Goal: Task Accomplishment & Management: Complete application form

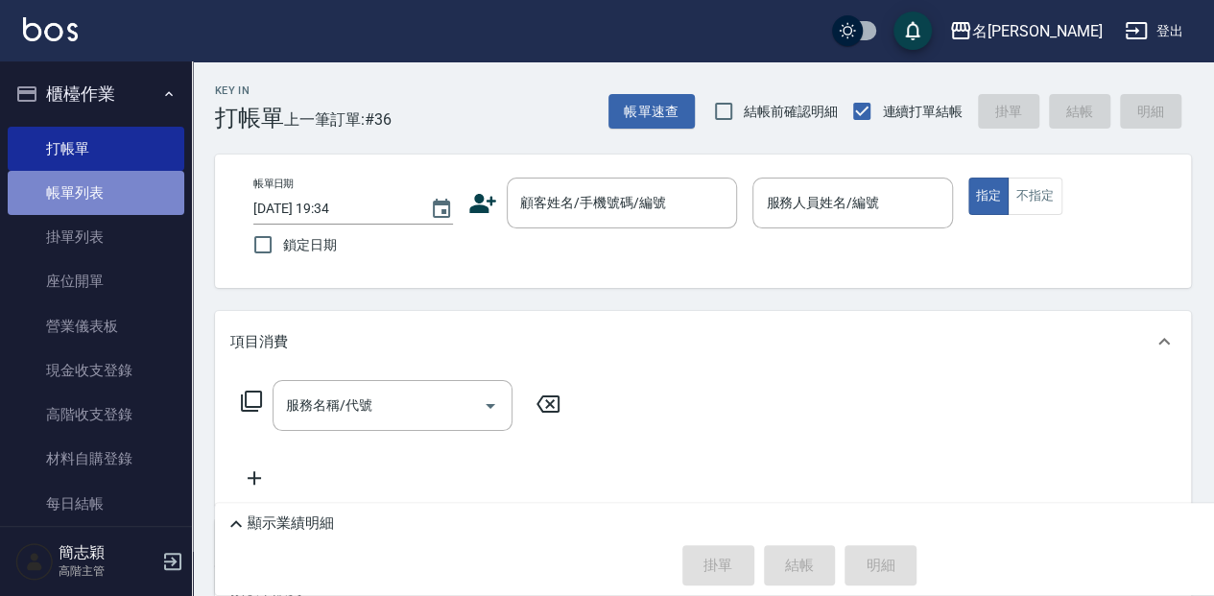
click at [128, 196] on link "帳單列表" at bounding box center [96, 193] width 177 height 44
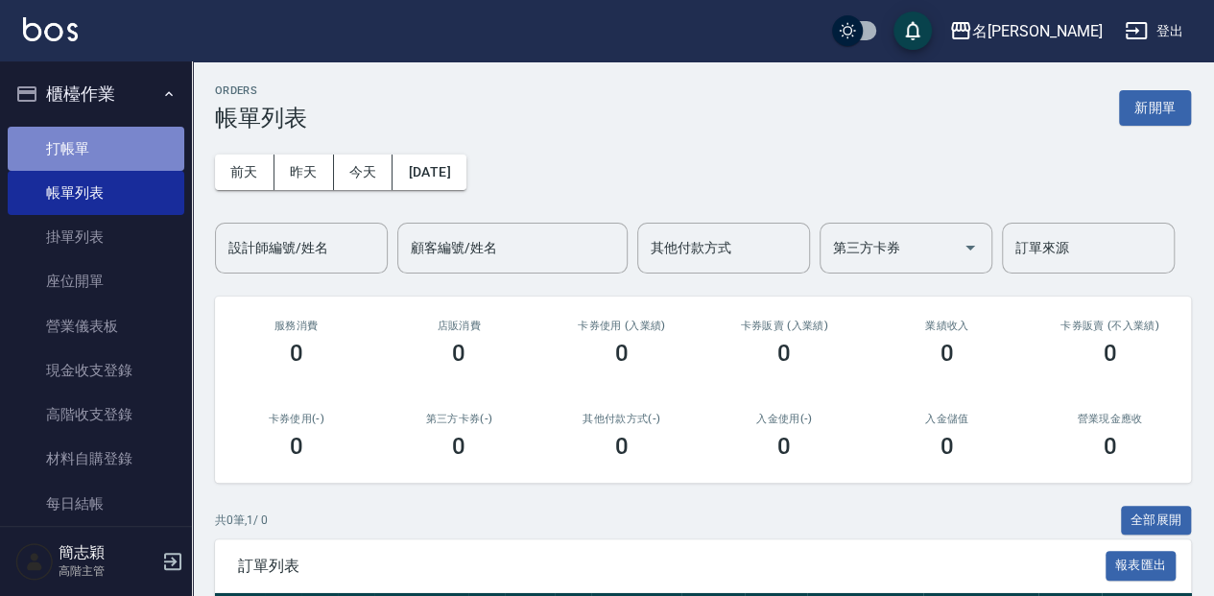
click at [107, 153] on link "打帳單" at bounding box center [96, 149] width 177 height 44
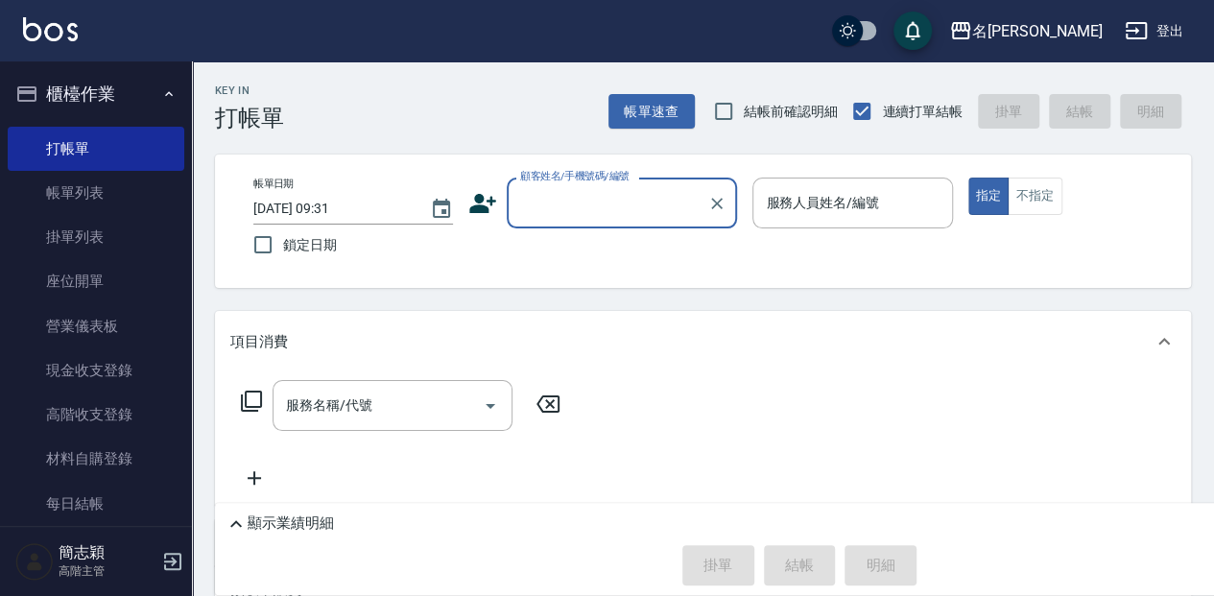
click at [552, 194] on input "顧客姓名/手機號碼/編號" at bounding box center [608, 203] width 184 height 34
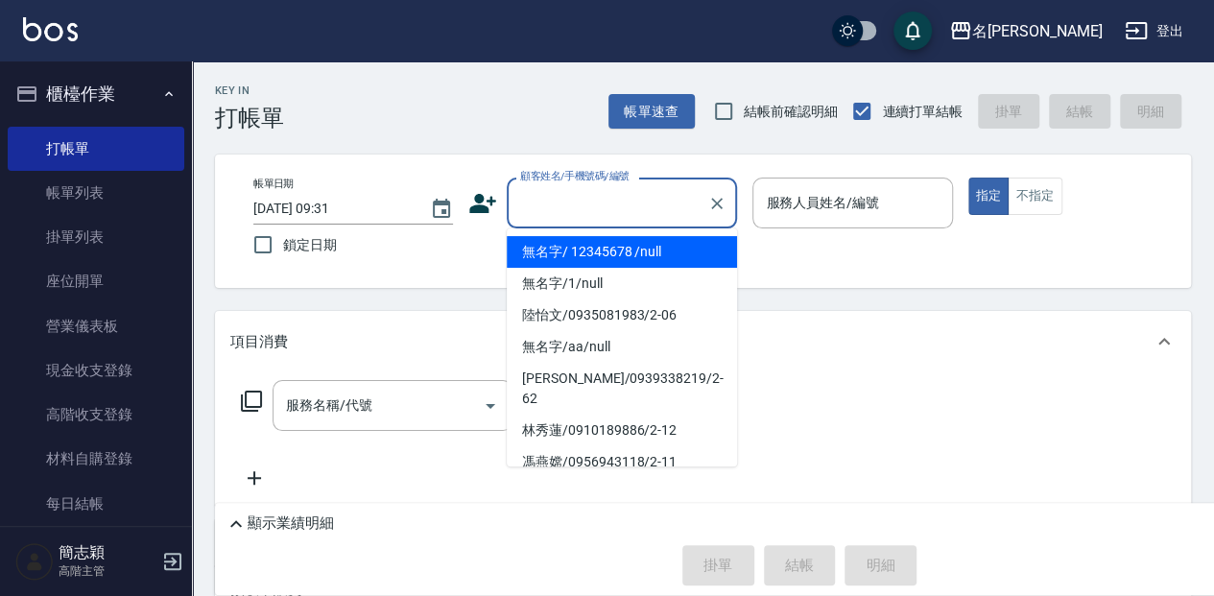
click at [643, 252] on li "無名字/ 12345678 /null" at bounding box center [622, 252] width 230 height 32
type input "無名字/ 12345678 /null"
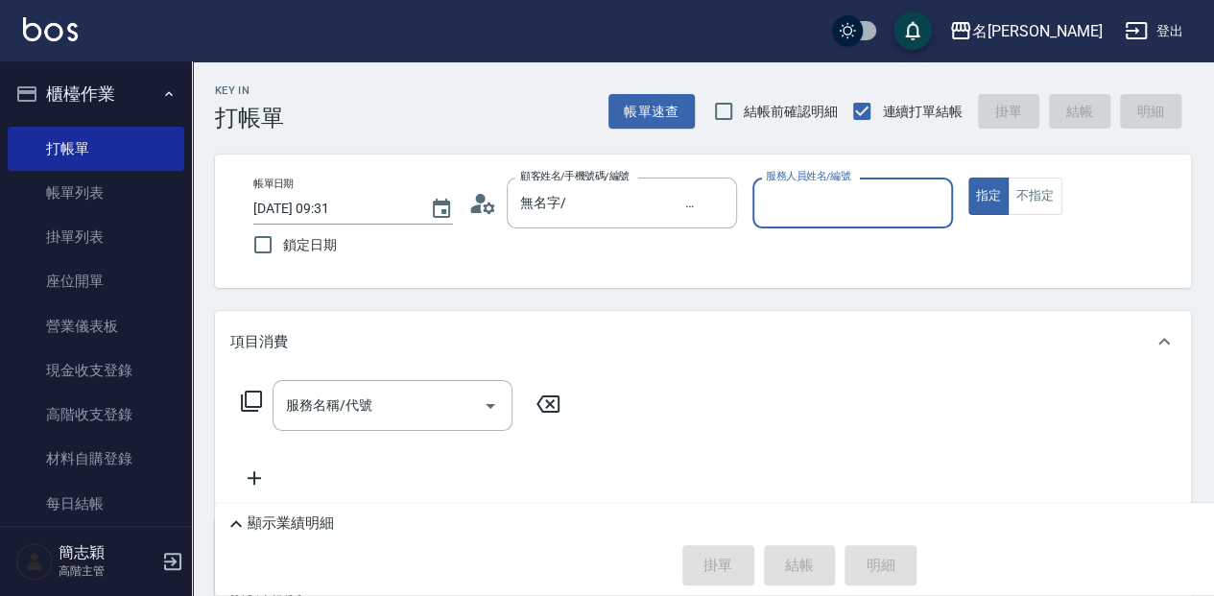
click at [804, 200] on input "服務人員姓名/編號" at bounding box center [852, 203] width 182 height 34
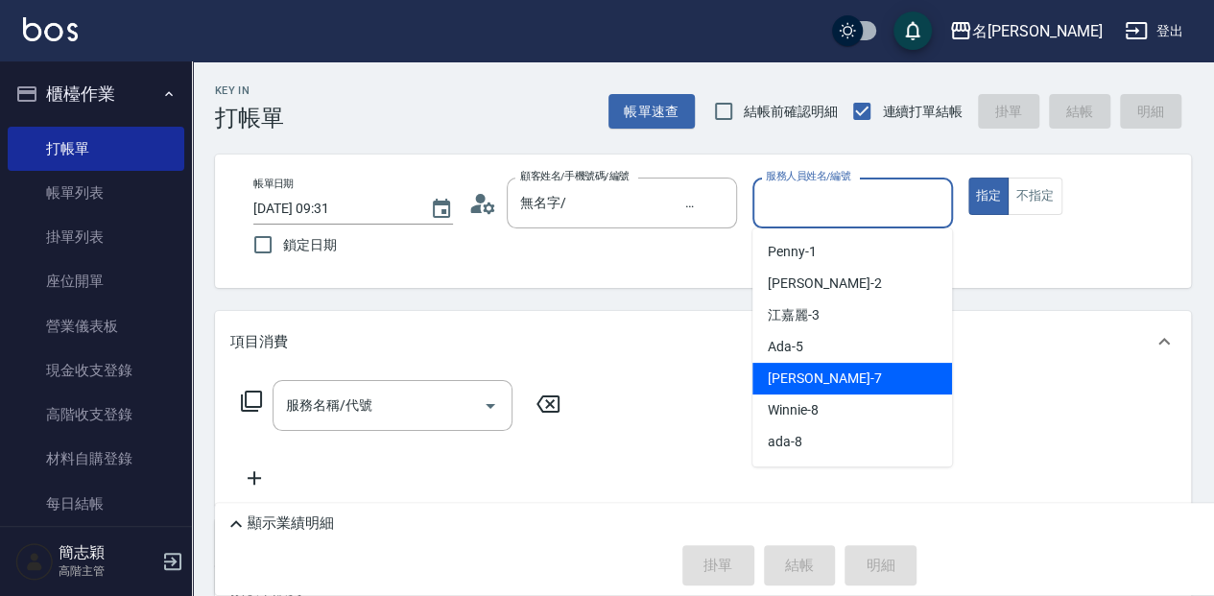
click at [857, 378] on div "[PERSON_NAME] -7" at bounding box center [853, 379] width 200 height 32
type input "[PERSON_NAME]-7"
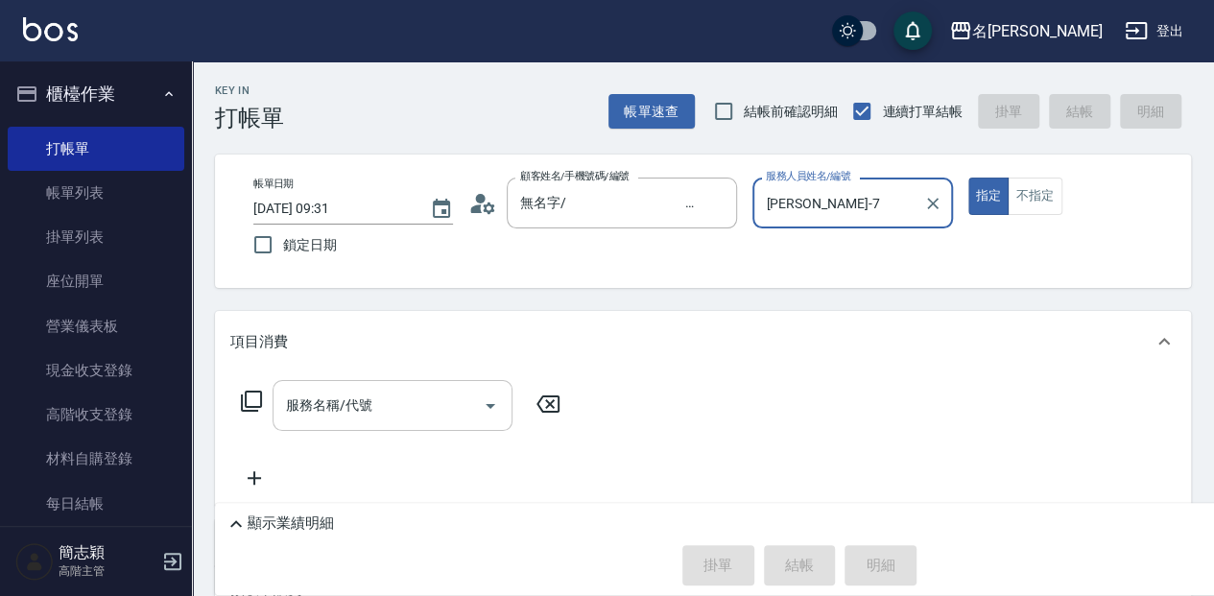
scroll to position [63, 0]
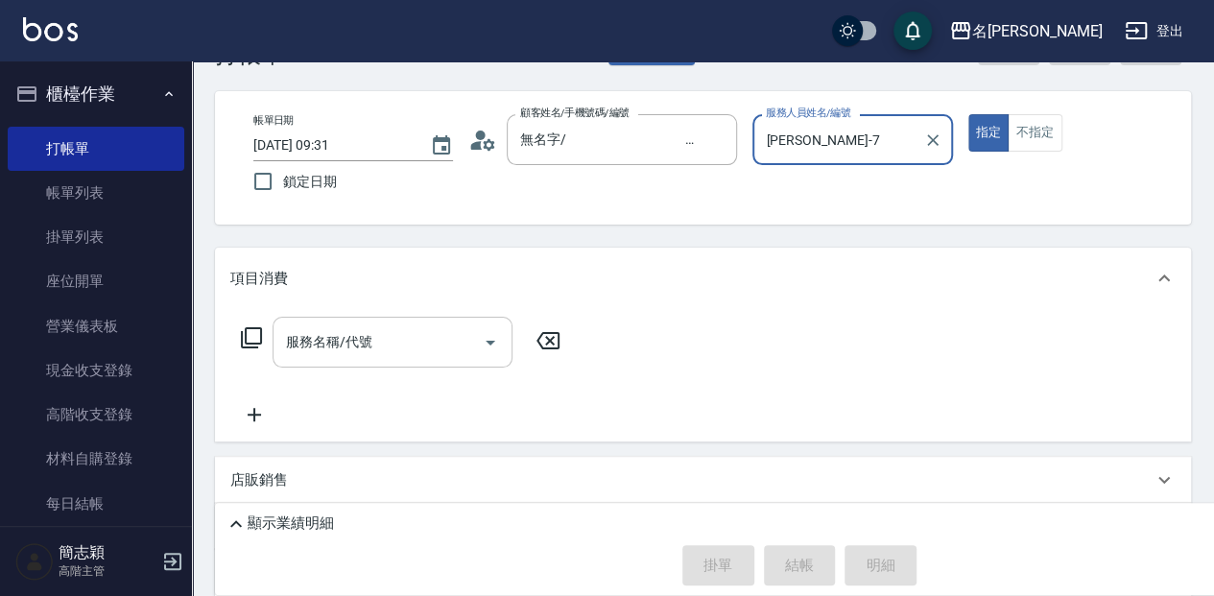
click at [324, 342] on input "服務名稱/代號" at bounding box center [378, 342] width 194 height 34
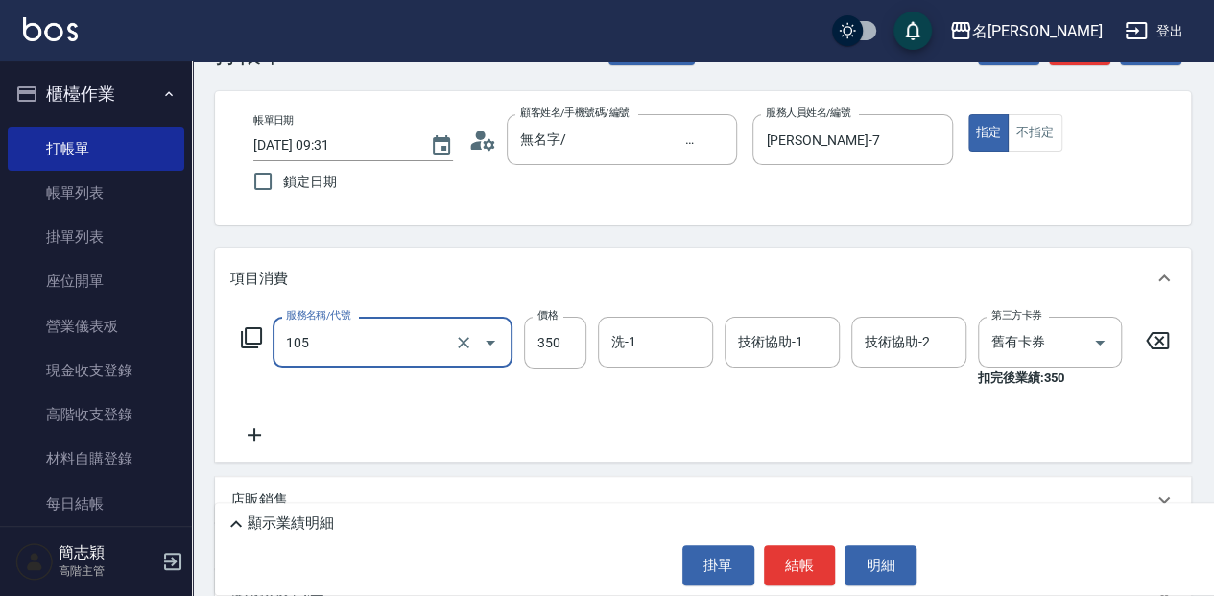
type input "新草本單次(105)"
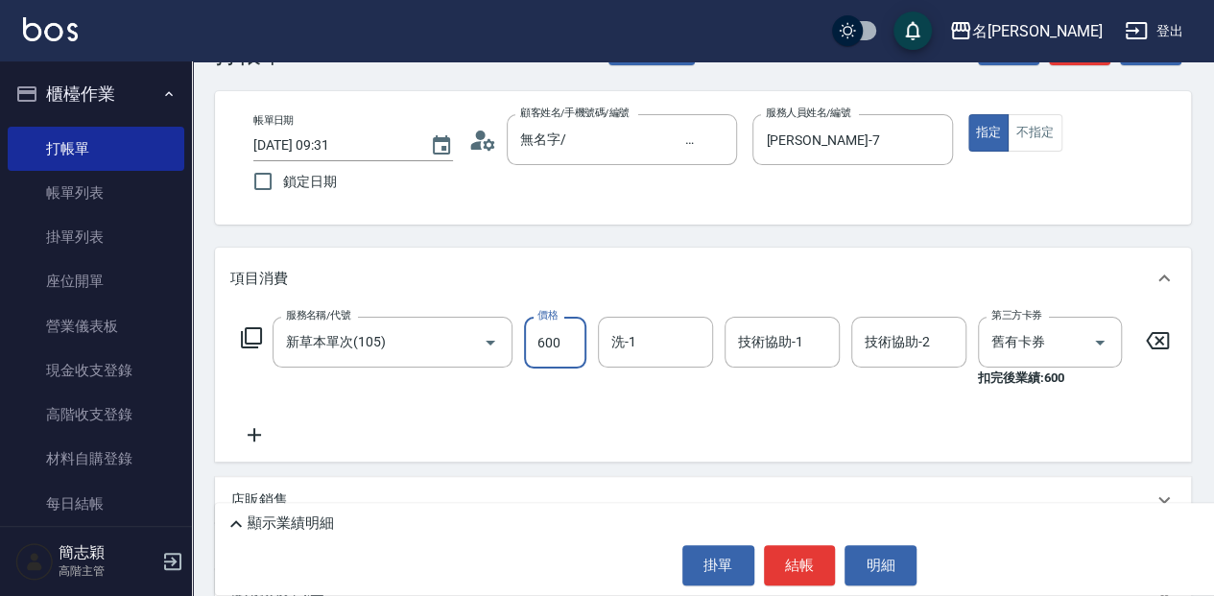
type input "600"
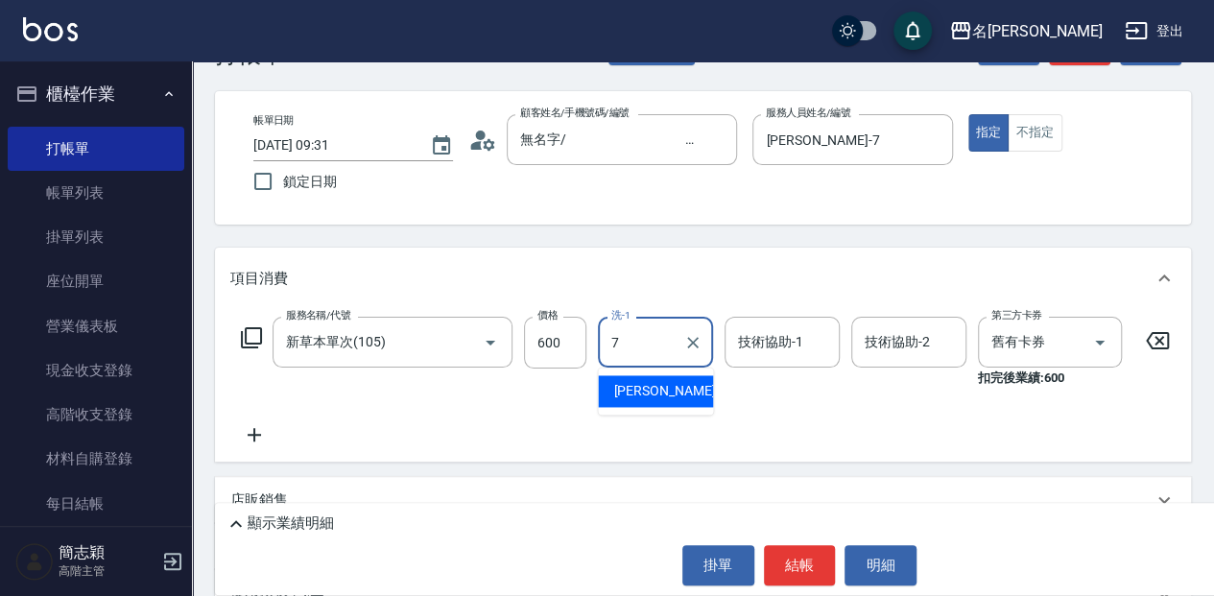
type input "[PERSON_NAME]-7"
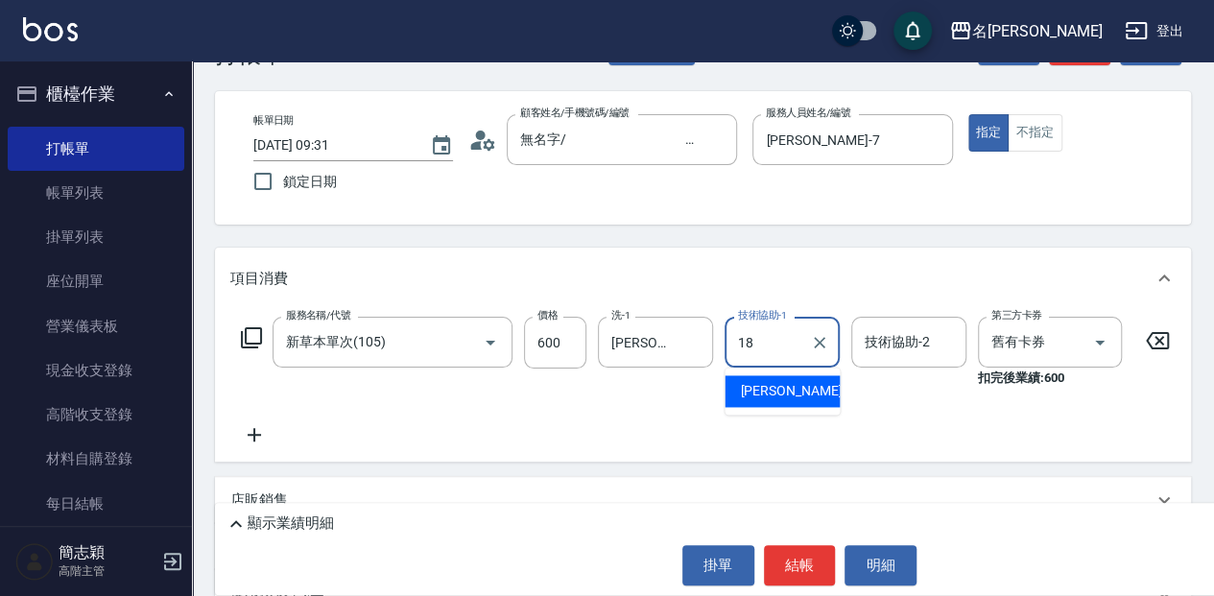
type input "[PERSON_NAME]-18"
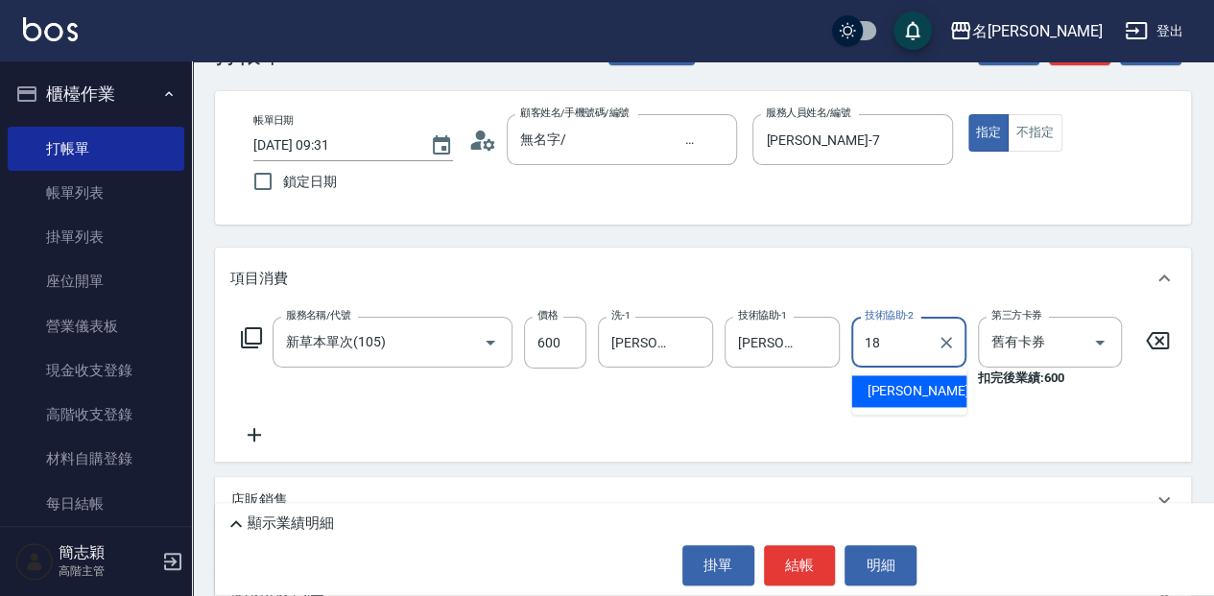
type input "[PERSON_NAME]-18"
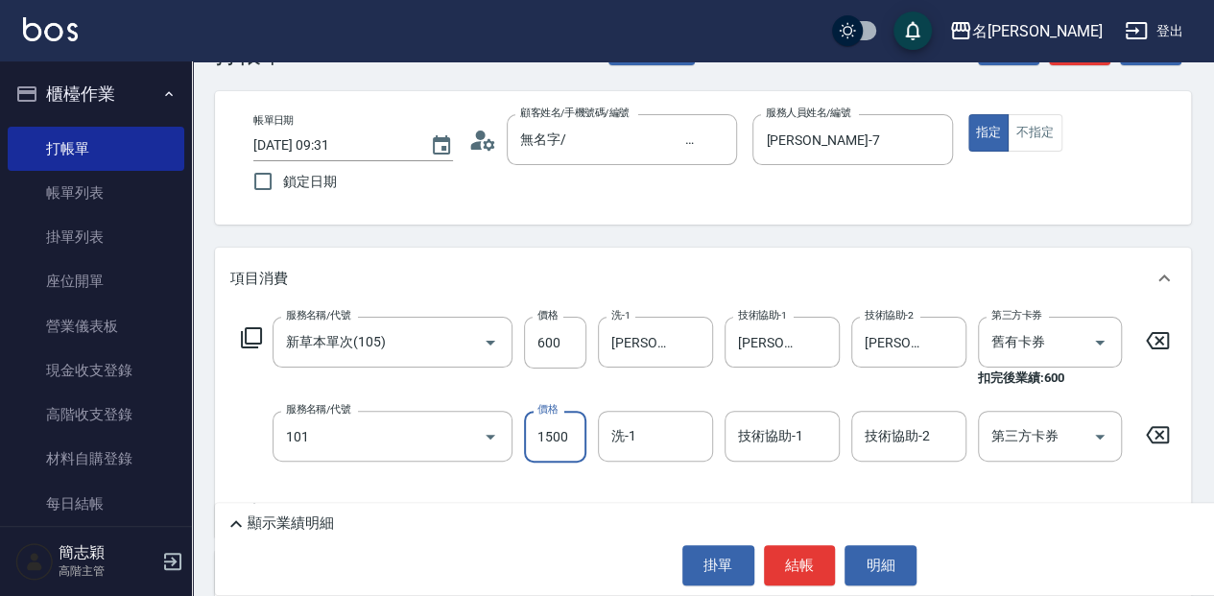
type input "草本頭皮(101)"
type input "300"
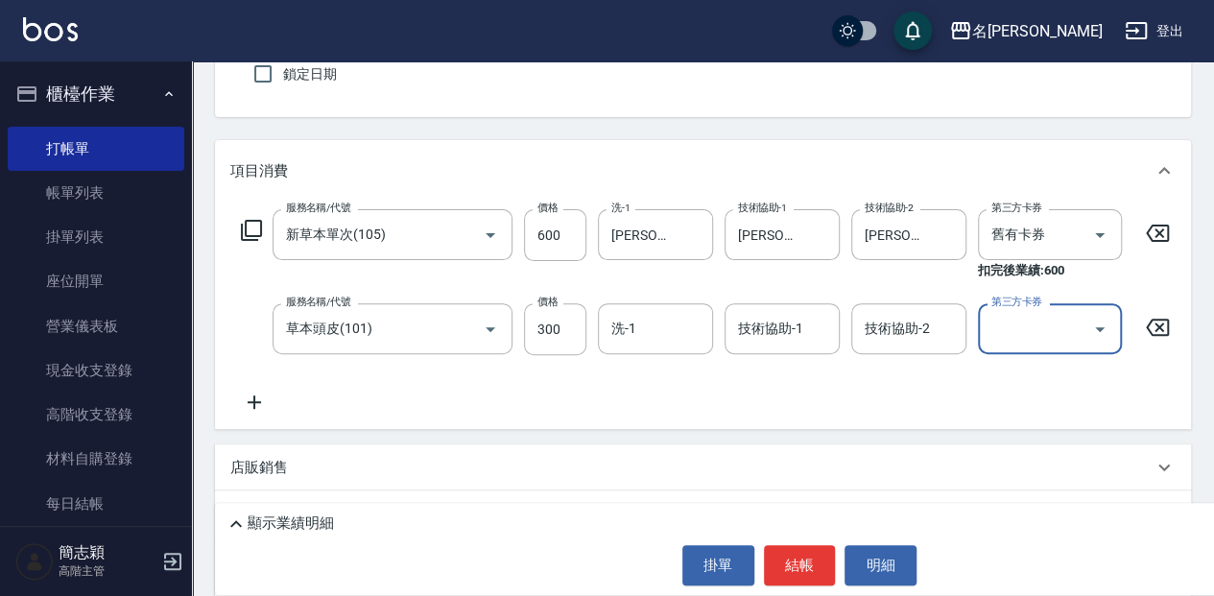
scroll to position [255, 0]
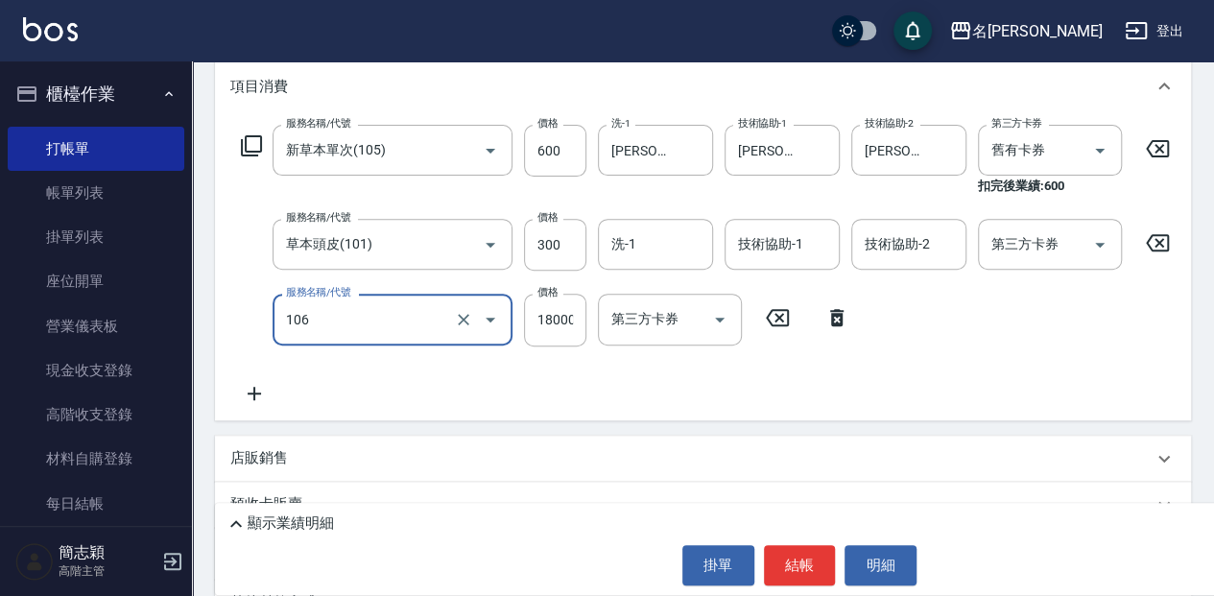
type input "新草本卡(106)"
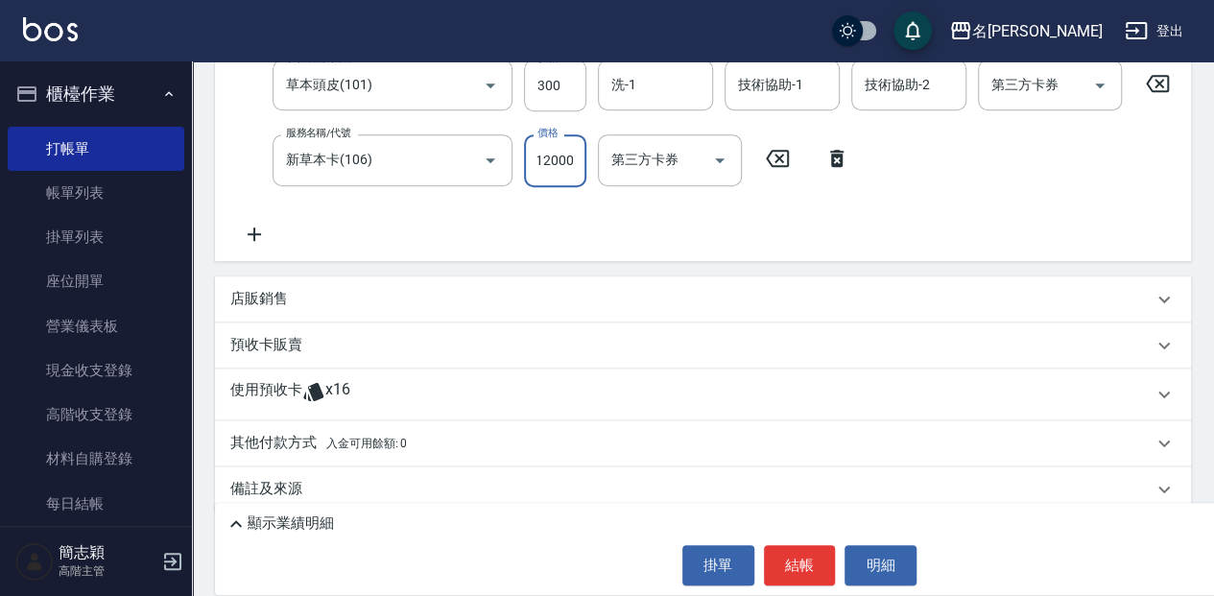
scroll to position [445, 0]
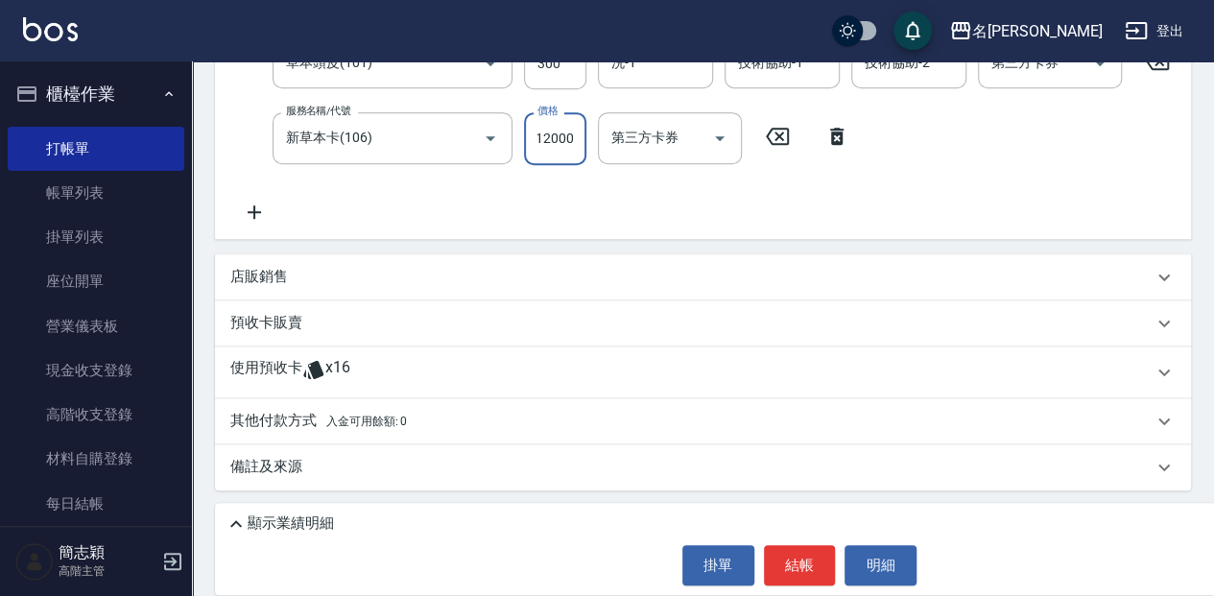
type input "12000"
click at [300, 415] on p "其他付款方式 入金可用餘額: 0" at bounding box center [318, 421] width 177 height 21
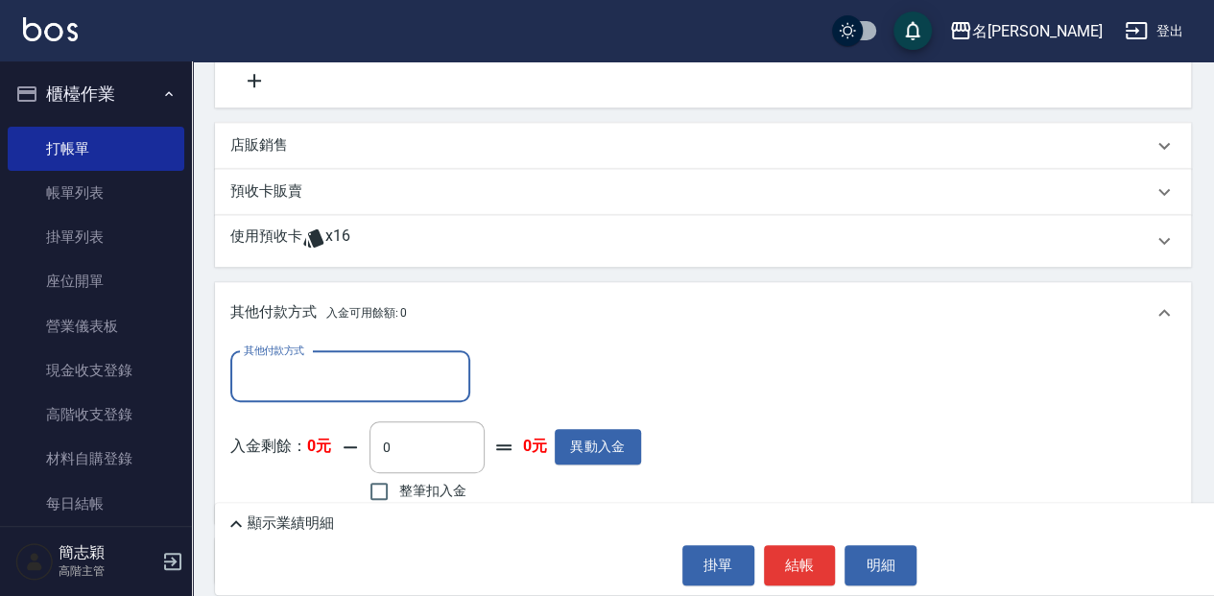
scroll to position [573, 0]
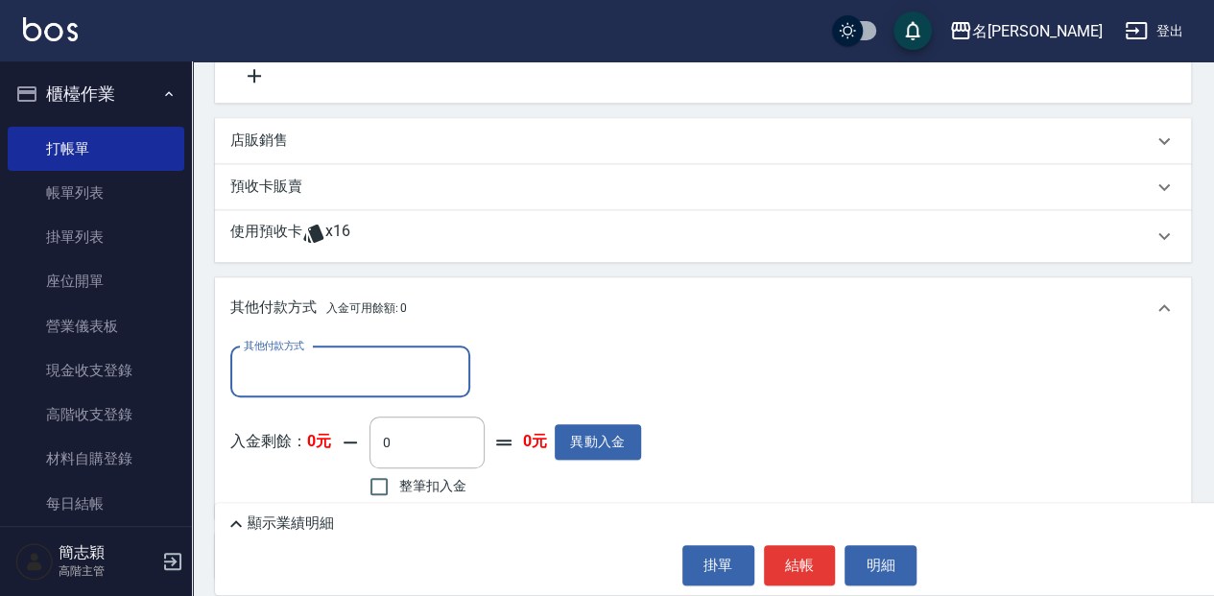
click at [305, 389] on input "其他付款方式" at bounding box center [350, 372] width 223 height 34
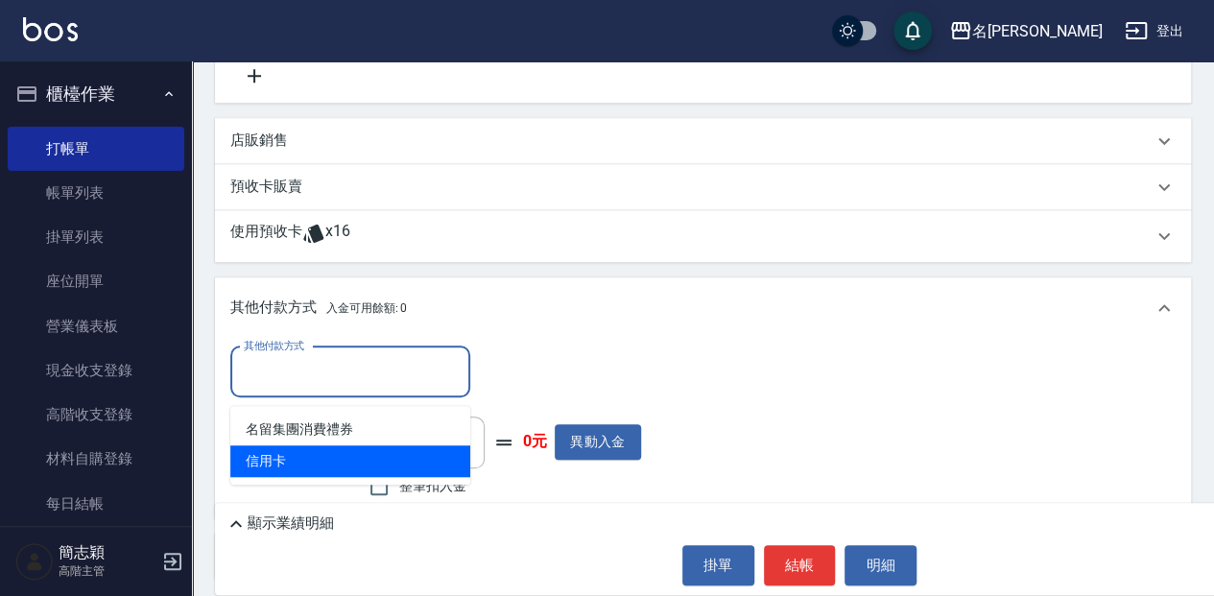
click at [304, 458] on span "信用卡" at bounding box center [350, 461] width 240 height 32
type input "信用卡"
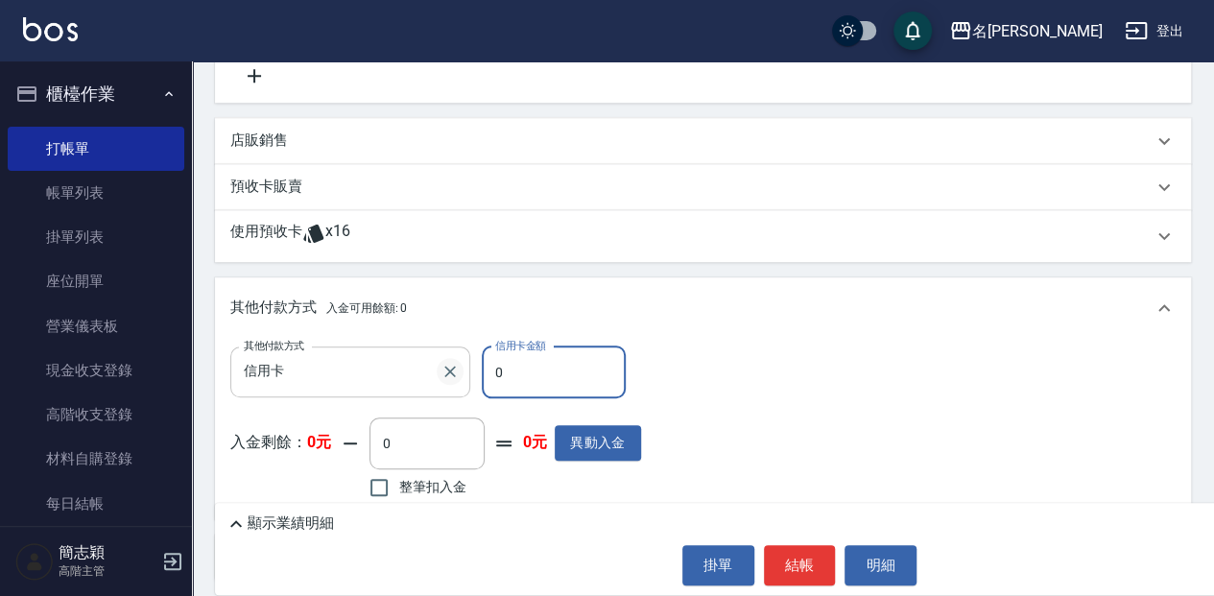
drag, startPoint x: 502, startPoint y: 380, endPoint x: 461, endPoint y: 387, distance: 41.8
click at [461, 387] on div "其他付款方式 信用卡 其他付款方式 信用卡金額 0 信用卡金額" at bounding box center [435, 373] width 411 height 52
type input "12300"
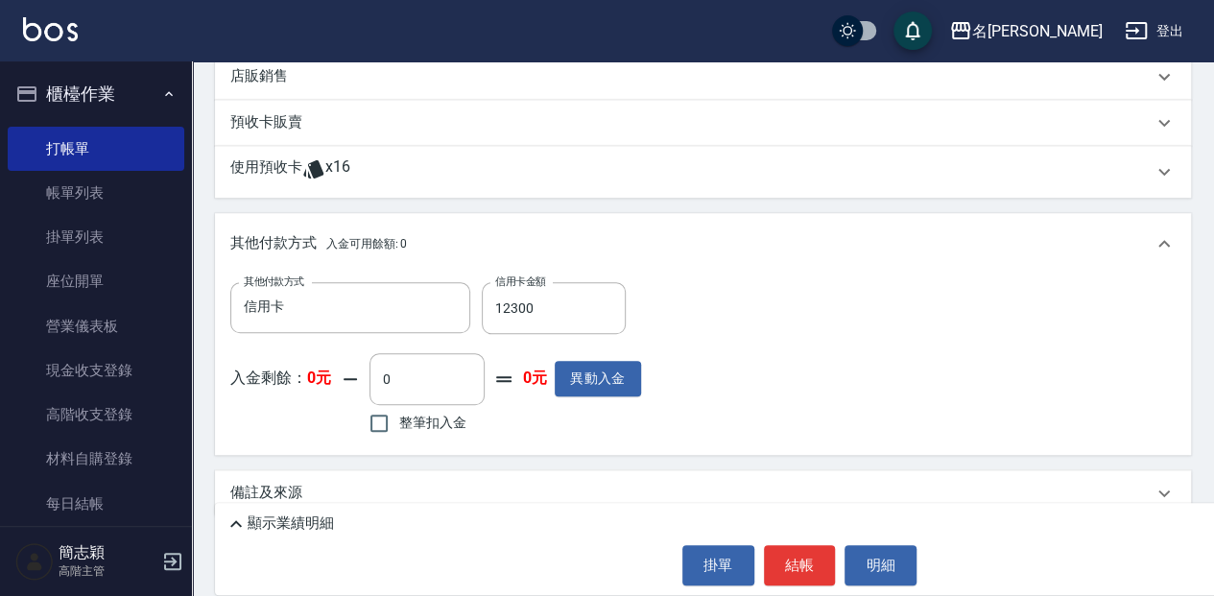
click at [315, 518] on p "顯示業績明細" at bounding box center [291, 524] width 86 height 20
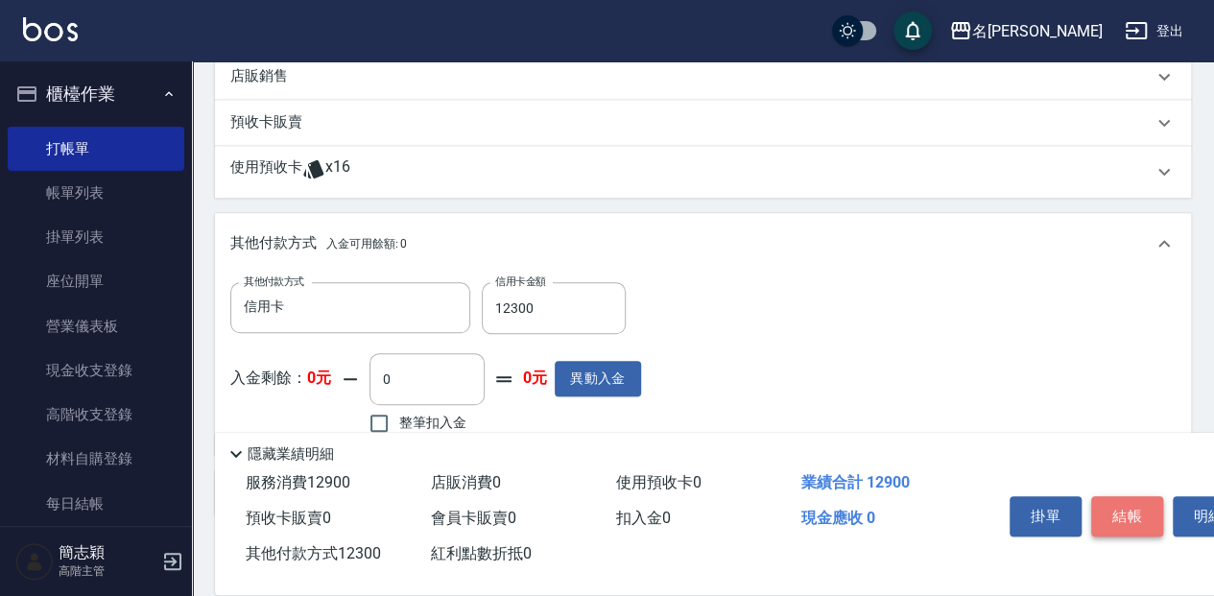
click at [1128, 513] on button "結帳" at bounding box center [1128, 516] width 72 height 40
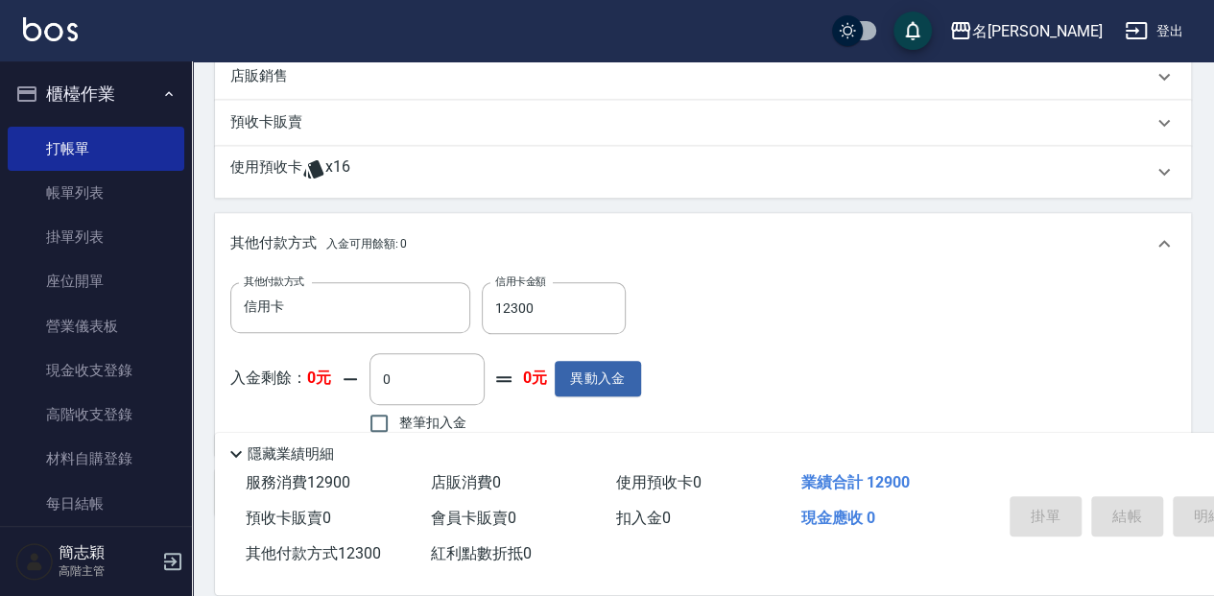
type input "[DATE] 09:32"
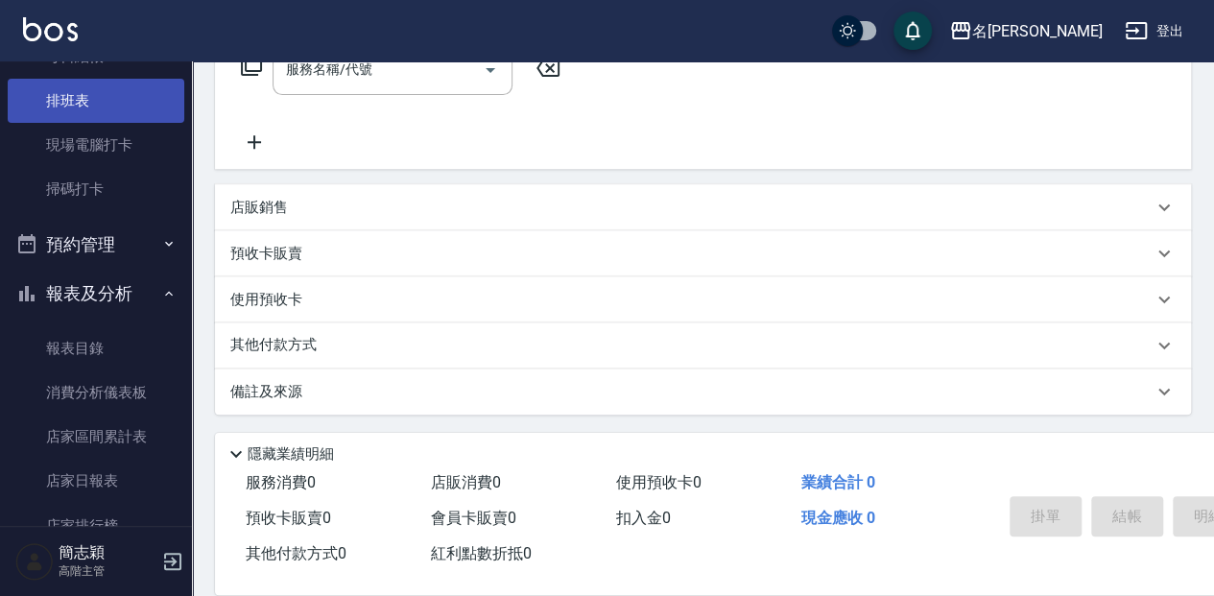
scroll to position [639, 0]
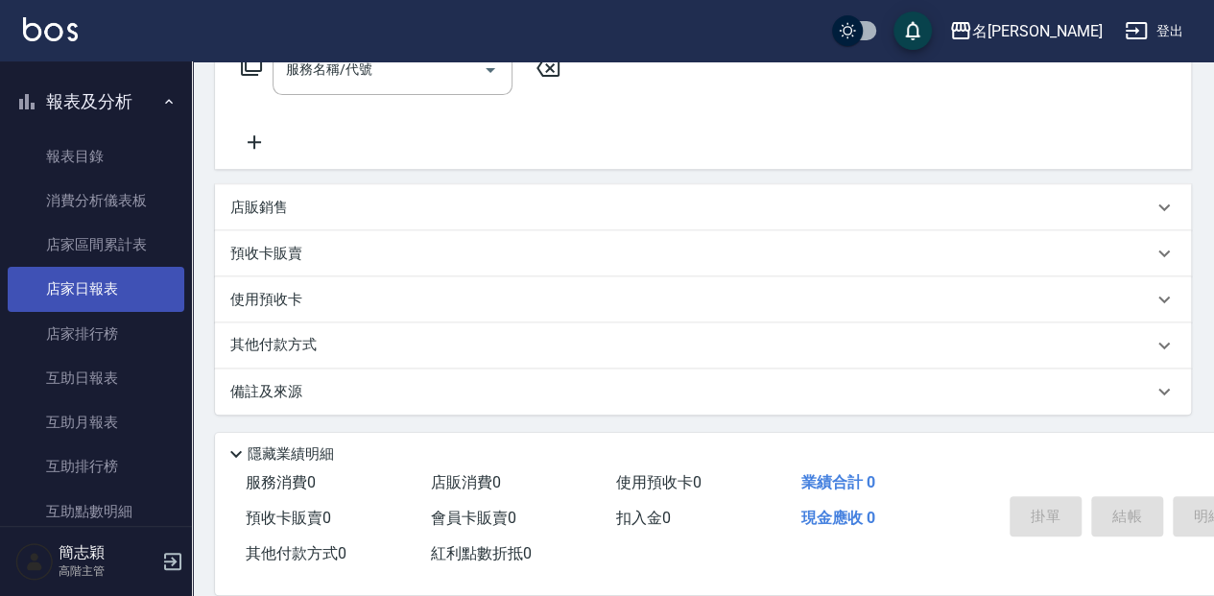
click at [94, 283] on link "店家日報表" at bounding box center [96, 289] width 177 height 44
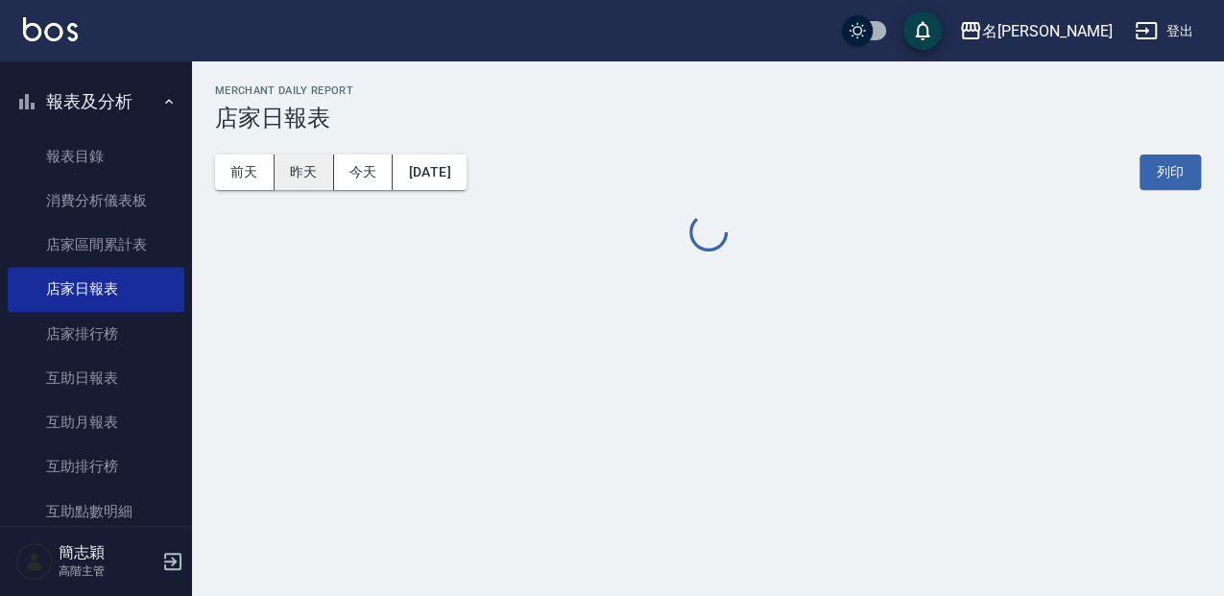
click at [301, 164] on button "昨天" at bounding box center [305, 173] width 60 height 36
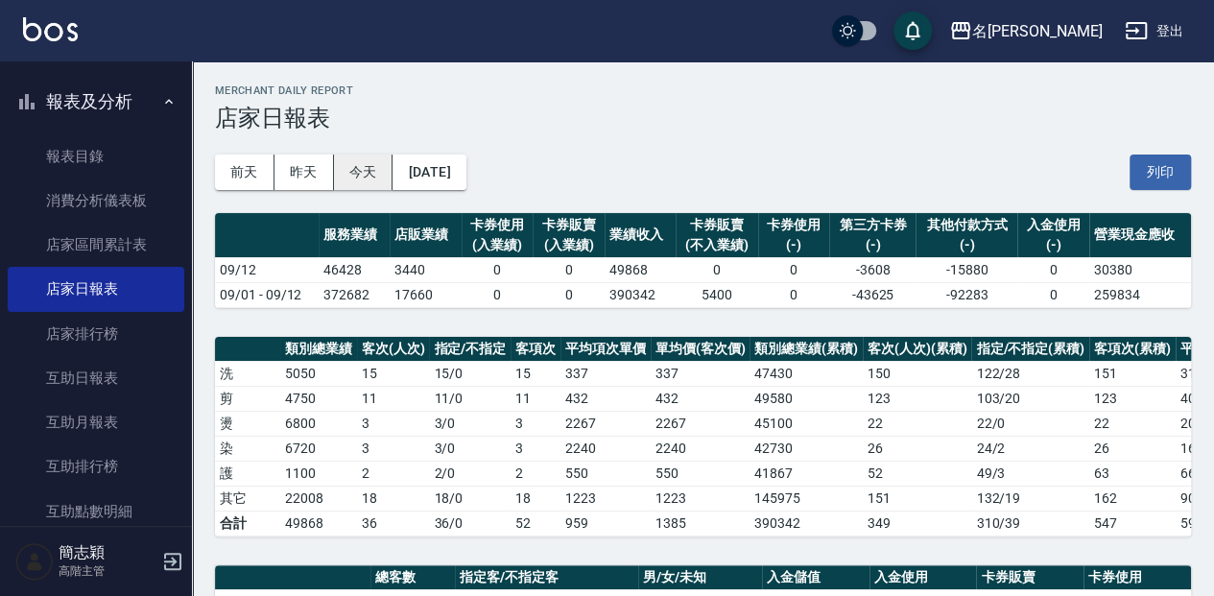
click at [362, 172] on button "今天" at bounding box center [364, 173] width 60 height 36
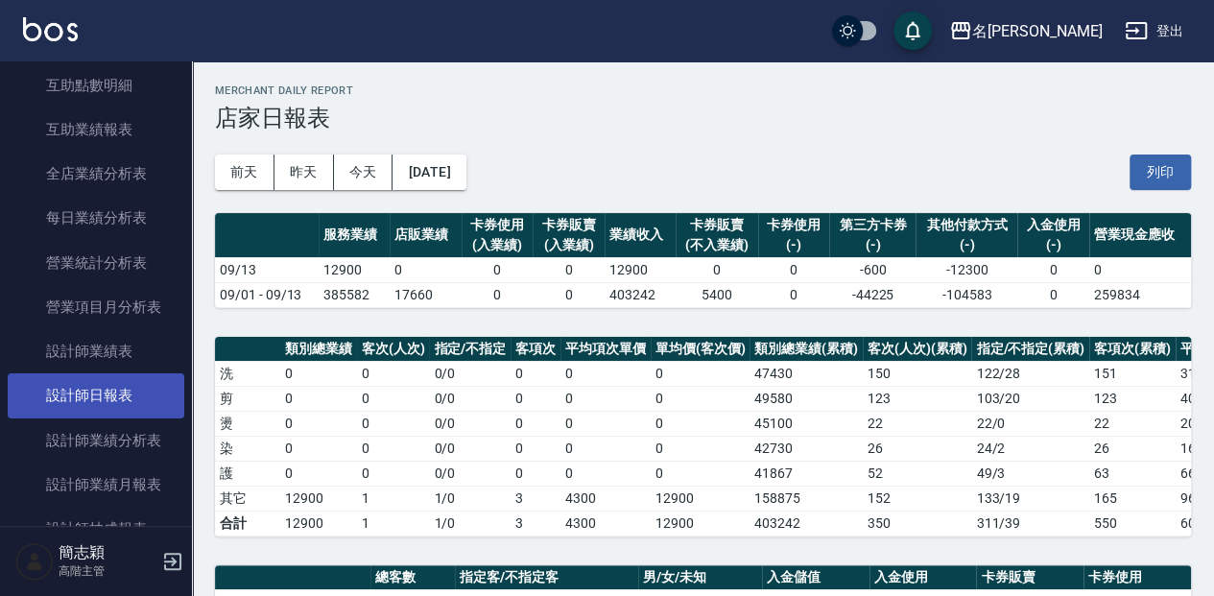
scroll to position [1088, 0]
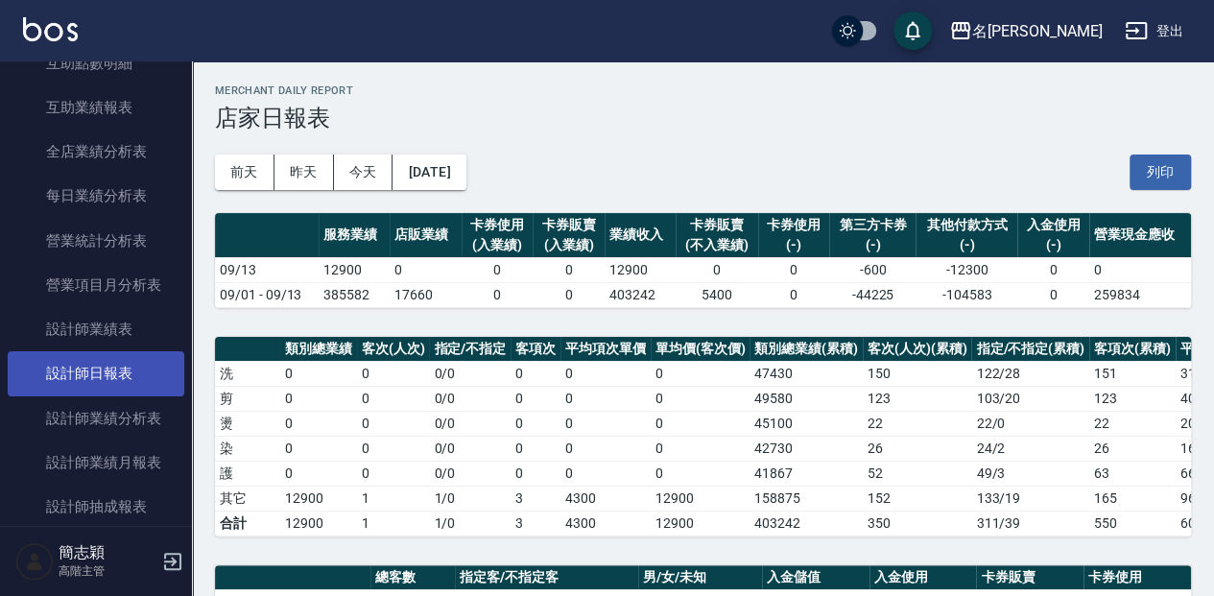
click at [118, 391] on link "設計師日報表" at bounding box center [96, 373] width 177 height 44
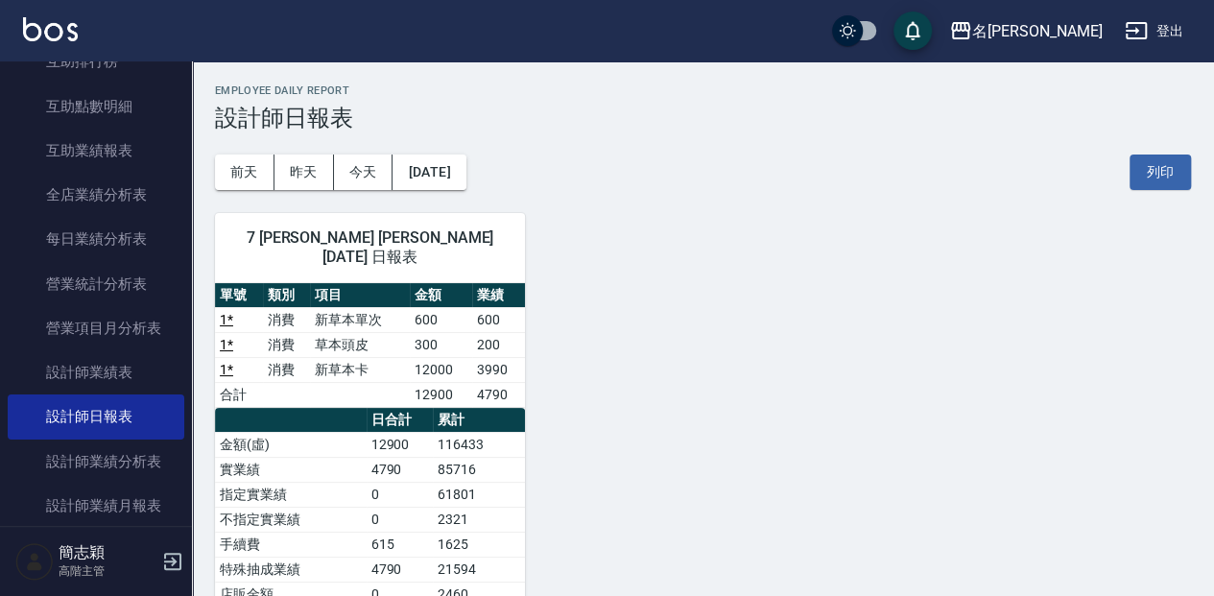
scroll to position [1023, 0]
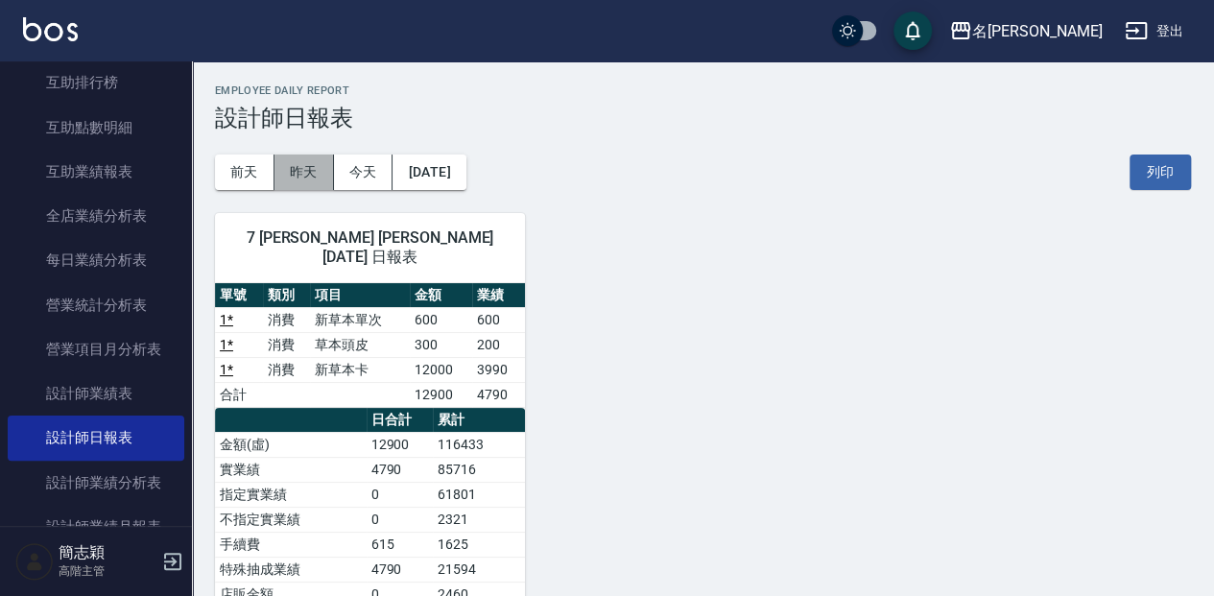
click at [294, 163] on button "昨天" at bounding box center [305, 173] width 60 height 36
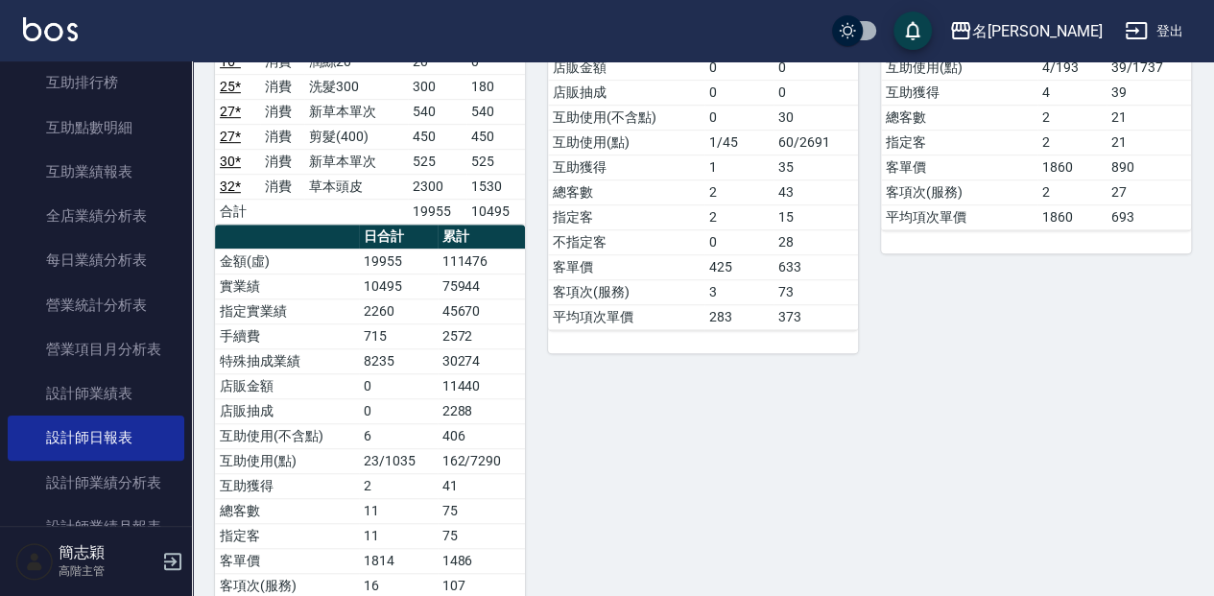
scroll to position [447, 0]
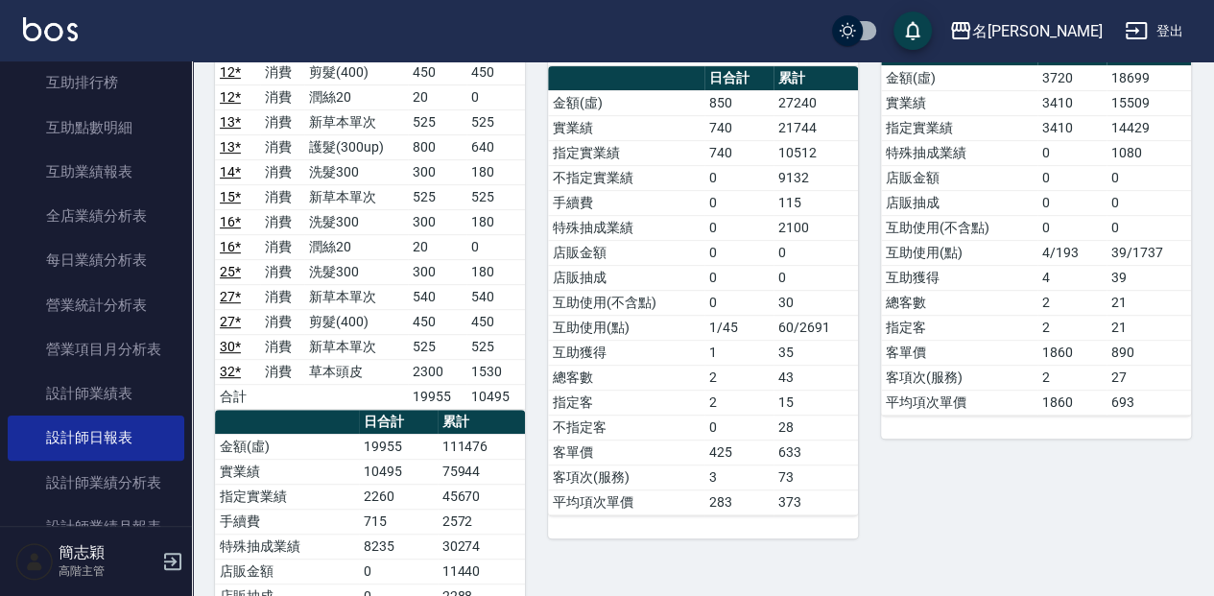
drag, startPoint x: 366, startPoint y: 282, endPoint x: 362, endPoint y: 264, distance: 18.6
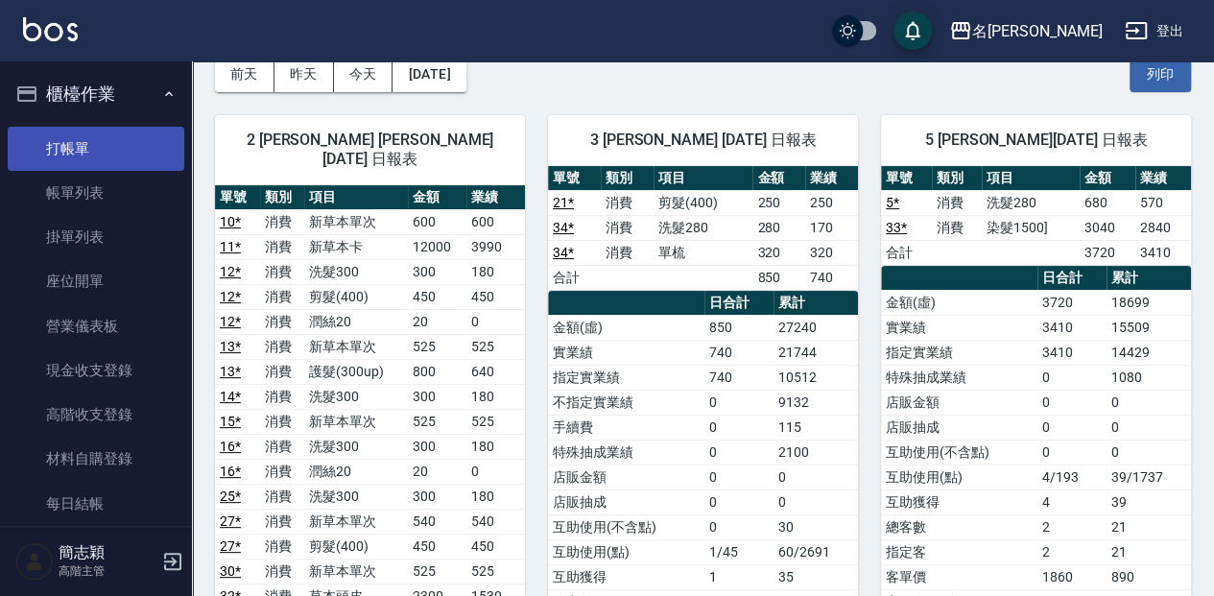
scroll to position [69, 0]
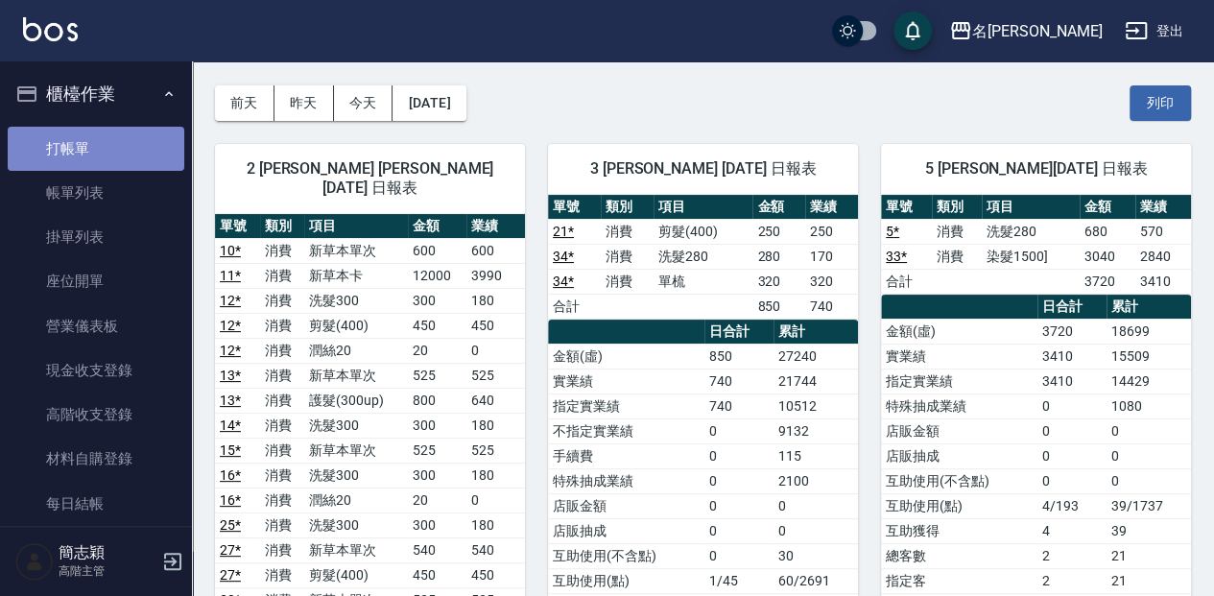
click at [123, 157] on link "打帳單" at bounding box center [96, 149] width 177 height 44
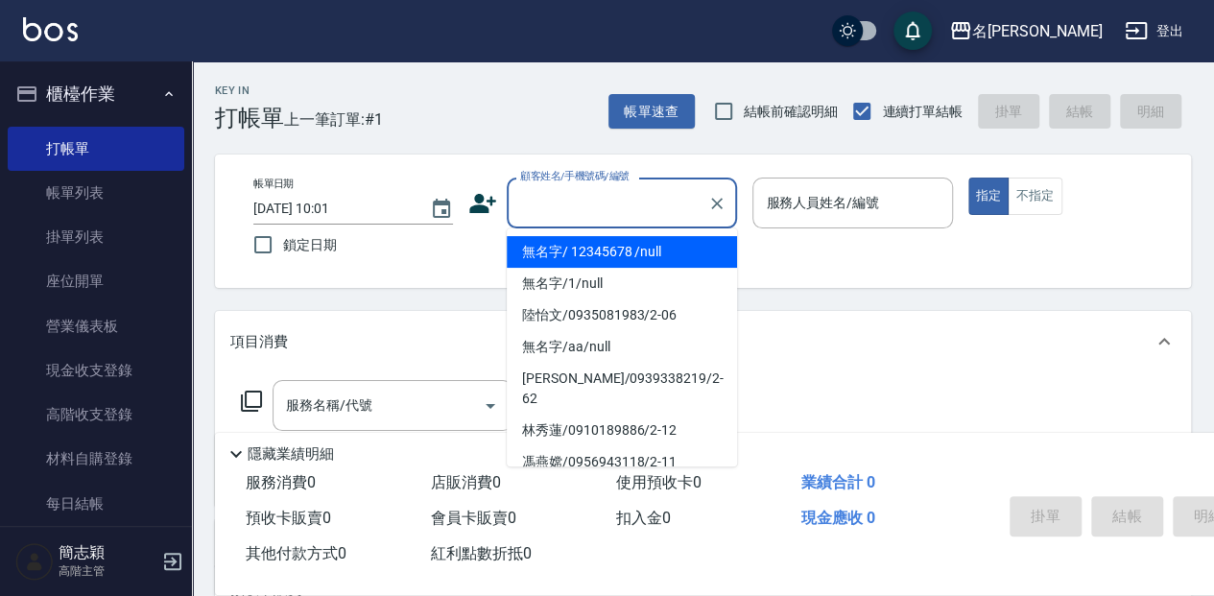
click at [624, 196] on input "顧客姓名/手機號碼/編號" at bounding box center [608, 203] width 184 height 34
click at [622, 248] on li "無名字/ 12345678 /null" at bounding box center [622, 252] width 230 height 32
type input "無名字/ 12345678 /null"
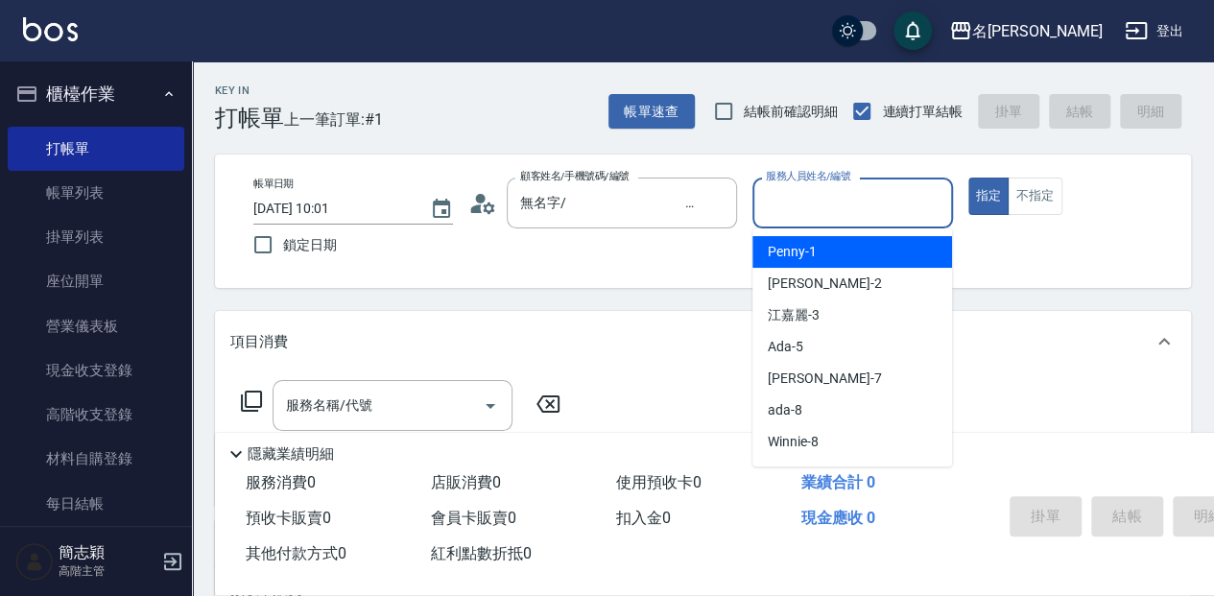
click at [831, 209] on input "服務人員姓名/編號" at bounding box center [852, 203] width 182 height 34
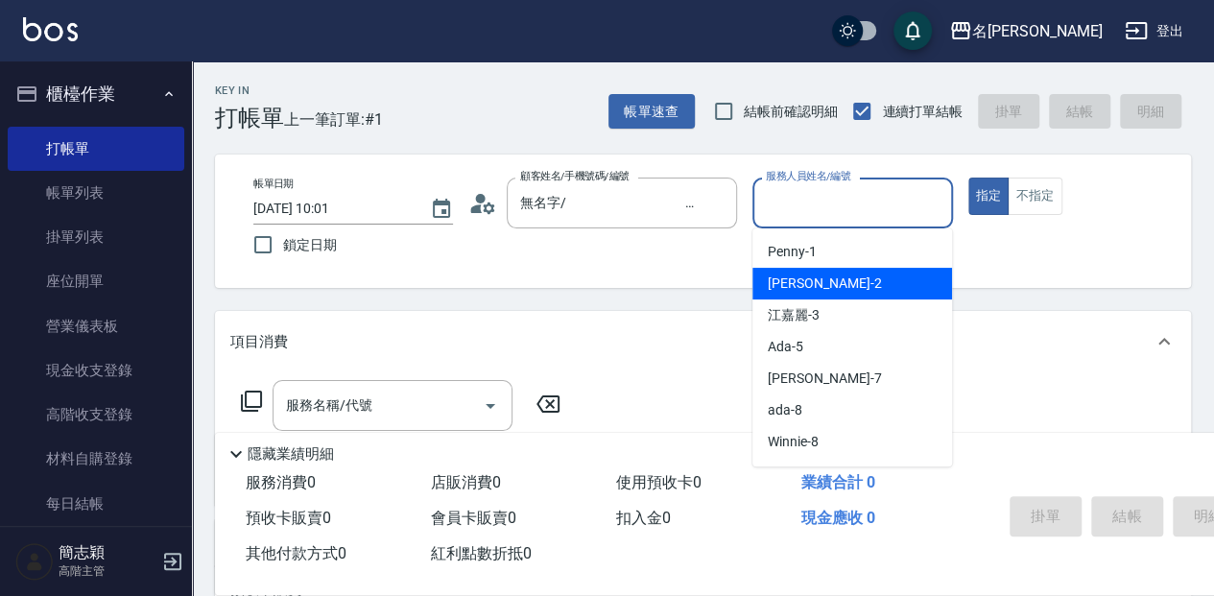
click at [845, 277] on div "[PERSON_NAME] -2" at bounding box center [853, 284] width 200 height 32
type input "[PERSON_NAME]-2"
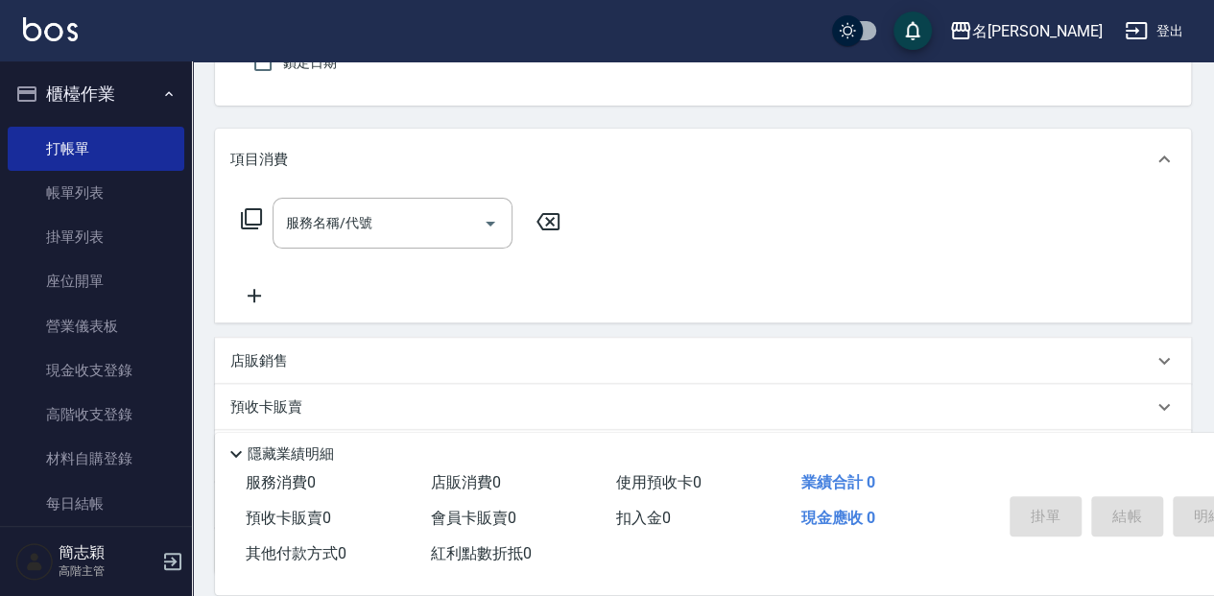
scroll to position [192, 0]
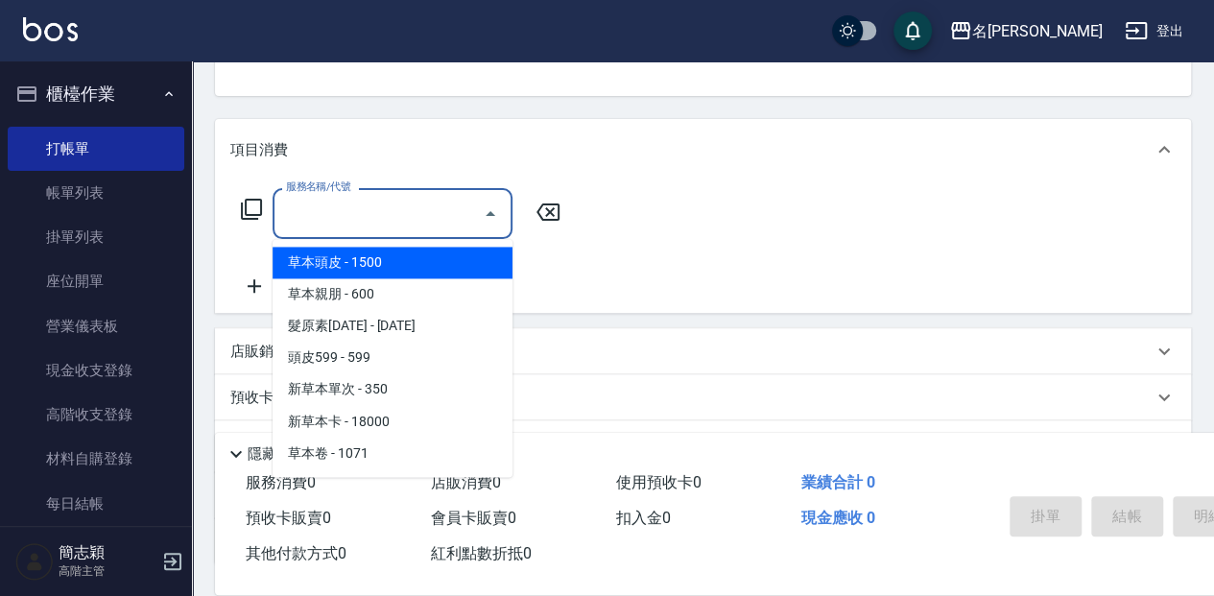
click at [384, 215] on input "服務名稱/代號" at bounding box center [378, 214] width 194 height 34
type input "801"
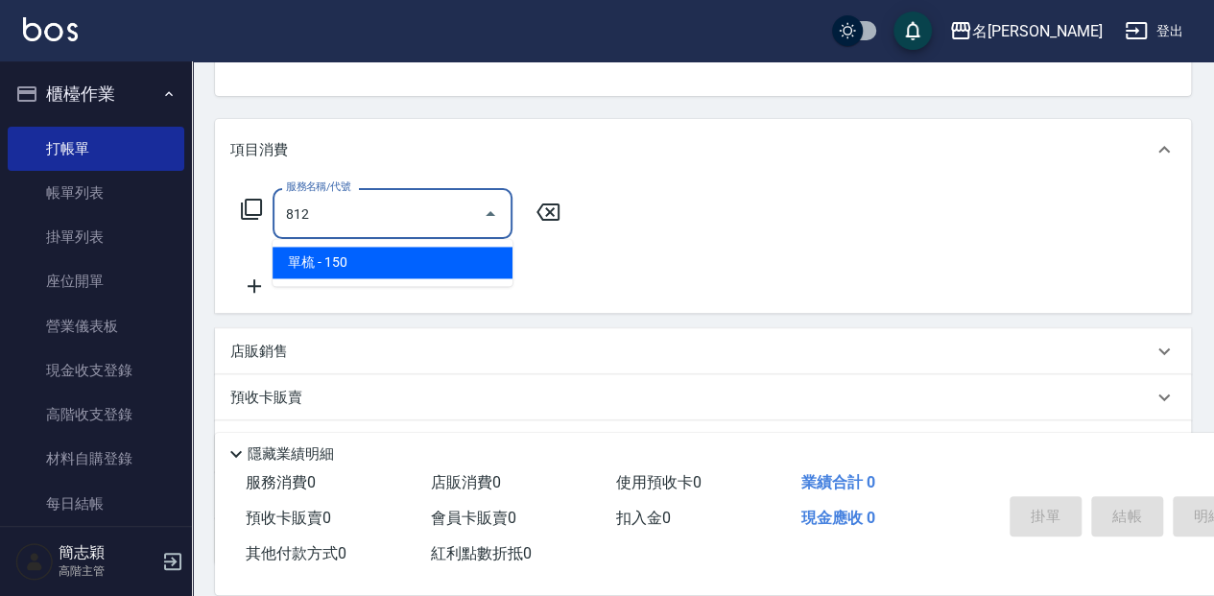
click at [418, 253] on span "單梳 - 150" at bounding box center [393, 263] width 240 height 32
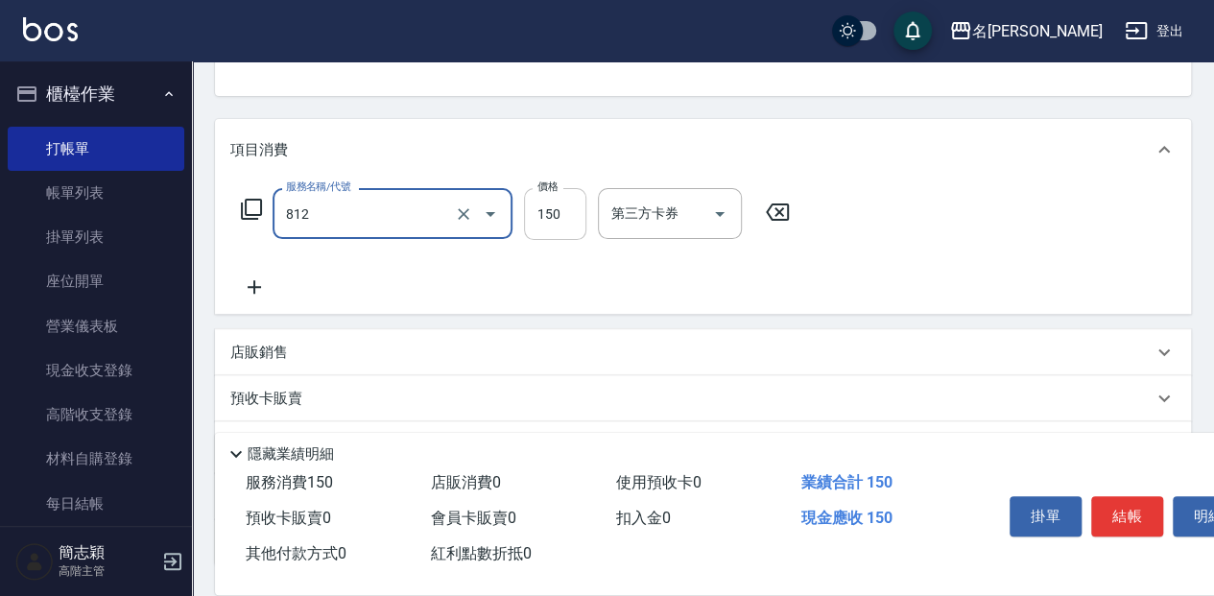
type input "單梳(812)"
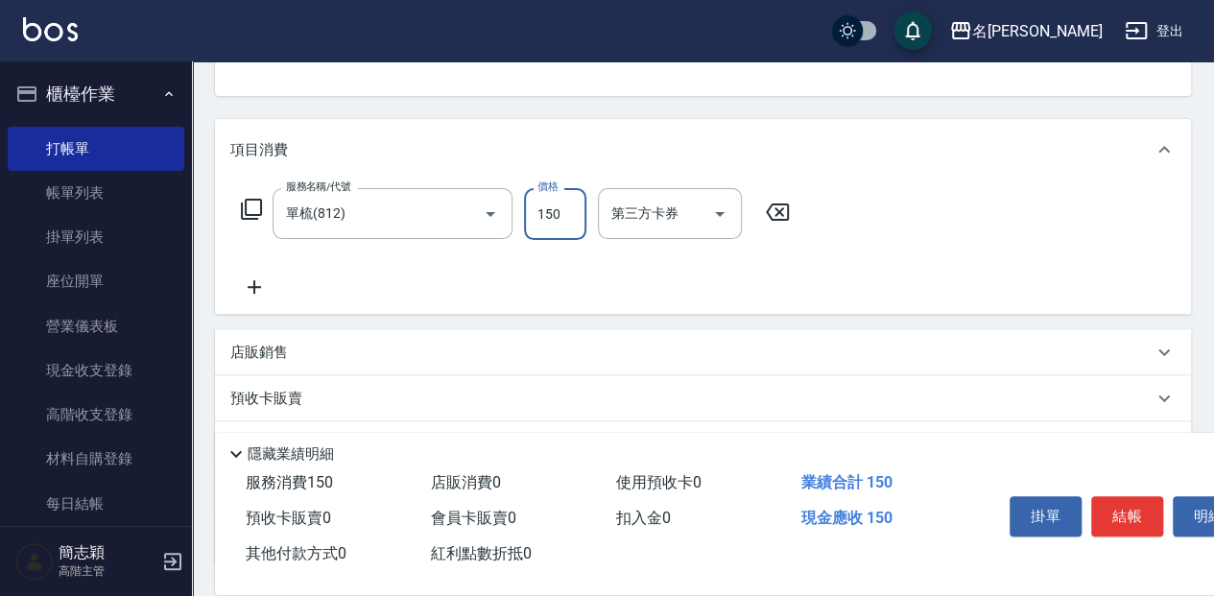
click at [557, 210] on input "150" at bounding box center [555, 214] width 62 height 52
type input "200"
click at [1135, 509] on button "結帳" at bounding box center [1128, 516] width 72 height 40
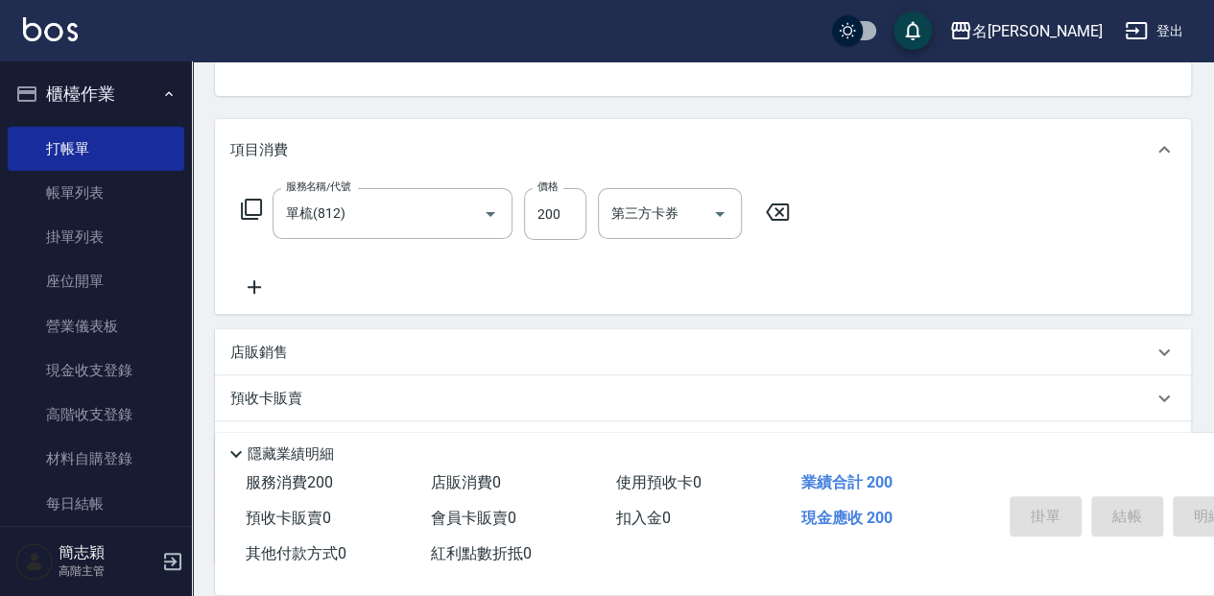
type input "[DATE] 10:02"
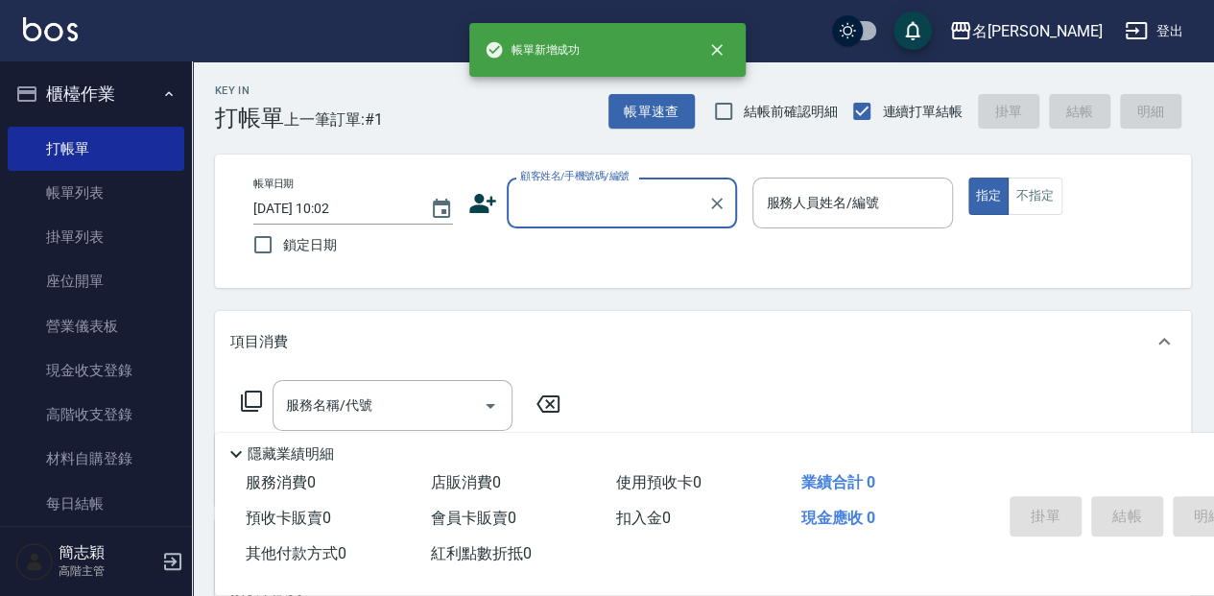
scroll to position [0, 0]
